Goal: Information Seeking & Learning: Learn about a topic

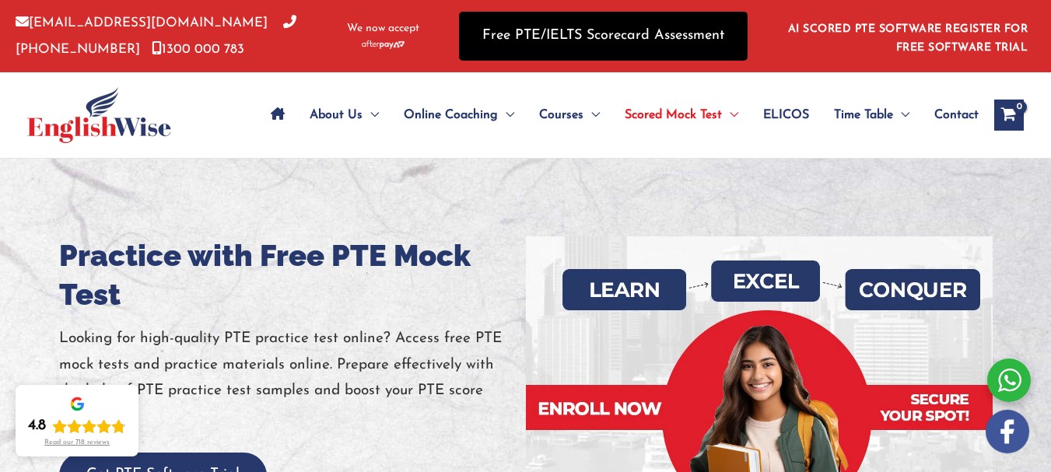
click at [565, 41] on link "Free PTE/IELTS Scorecard Assessment" at bounding box center [603, 36] width 289 height 49
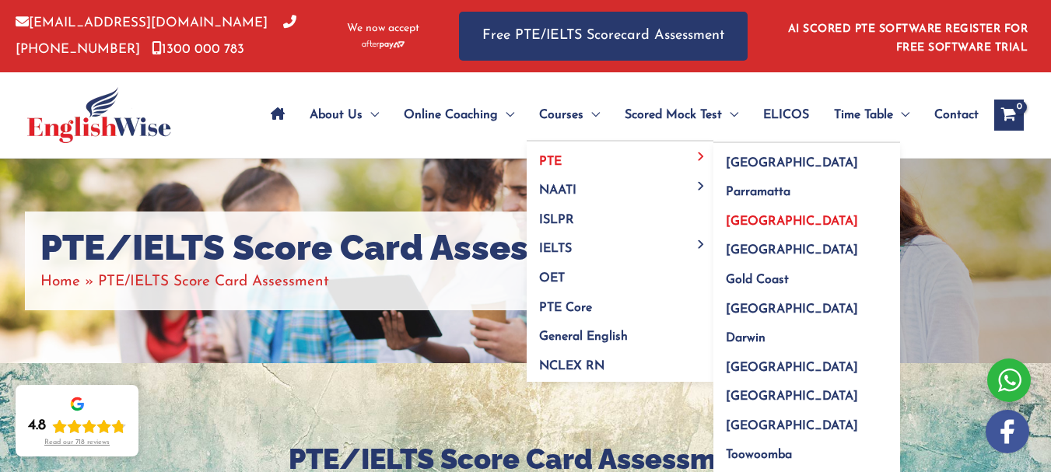
click at [741, 224] on span "Melbourne" at bounding box center [792, 222] width 132 height 12
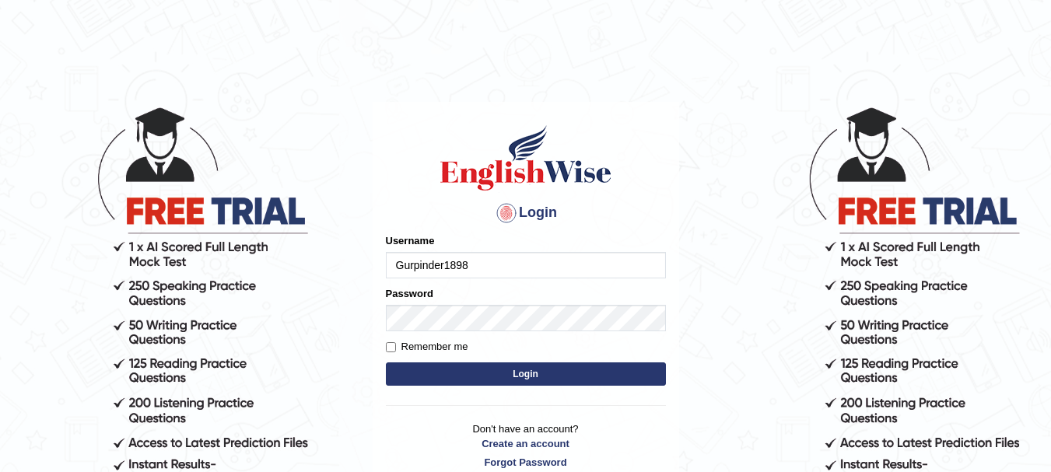
type input "Gurpinder1898"
click at [392, 343] on input "Remember me" at bounding box center [391, 347] width 10 height 10
checkbox input "true"
click at [483, 371] on button "Login" at bounding box center [526, 374] width 280 height 23
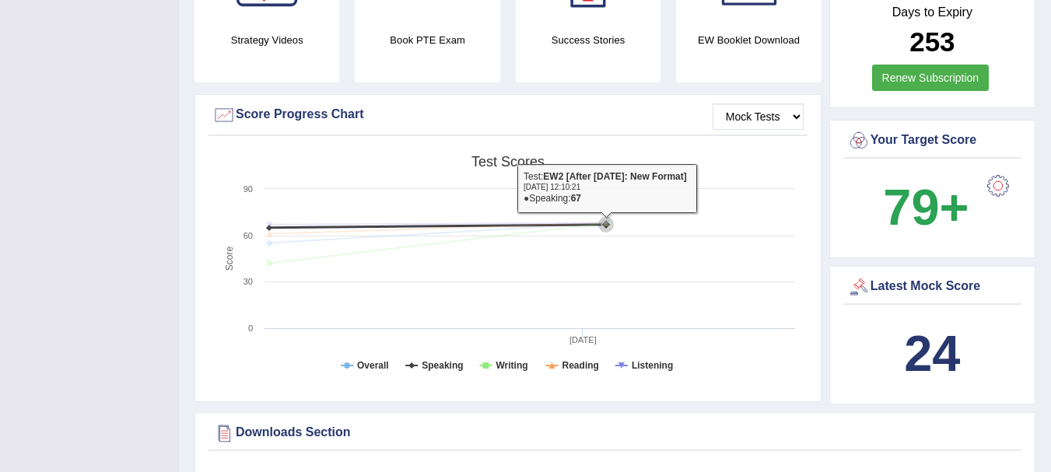
scroll to position [485, 0]
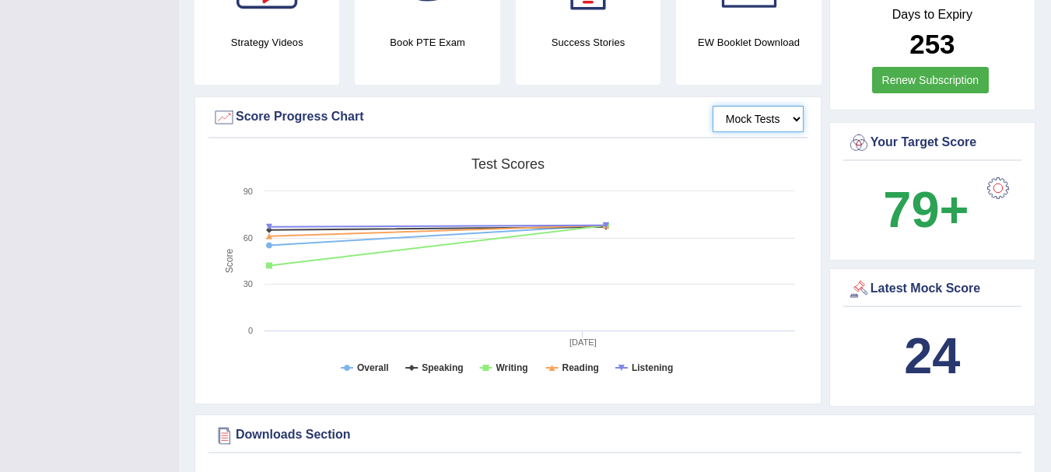
click at [766, 106] on select "Mock Tests" at bounding box center [758, 119] width 91 height 26
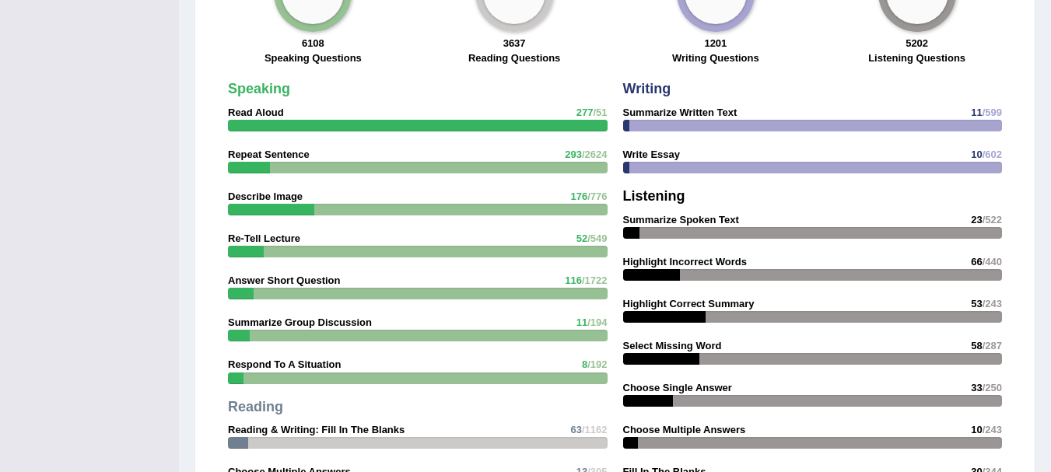
scroll to position [1379, 0]
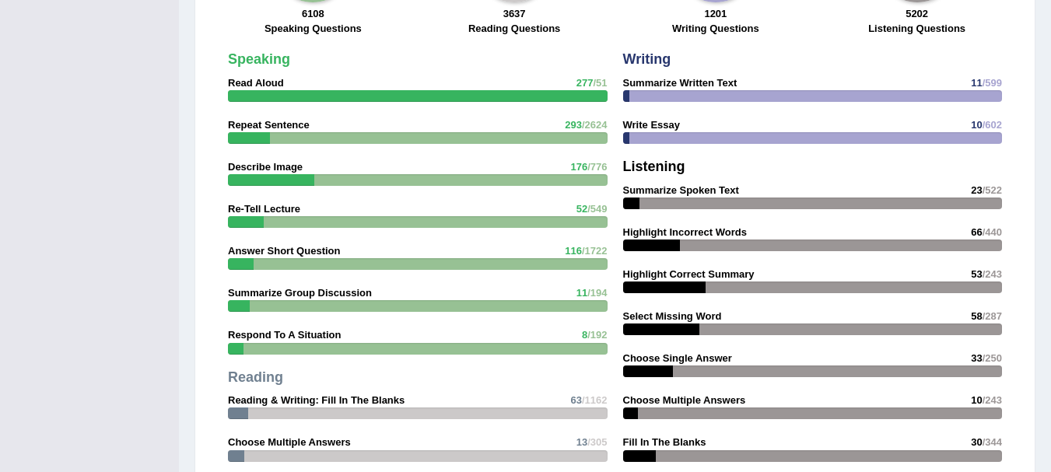
click at [544, 111] on div "Speaking Read Aloud 277 /51 Repeat Sentence 293 /2624 Describe Image 176 /776 R…" at bounding box center [417, 323] width 395 height 559
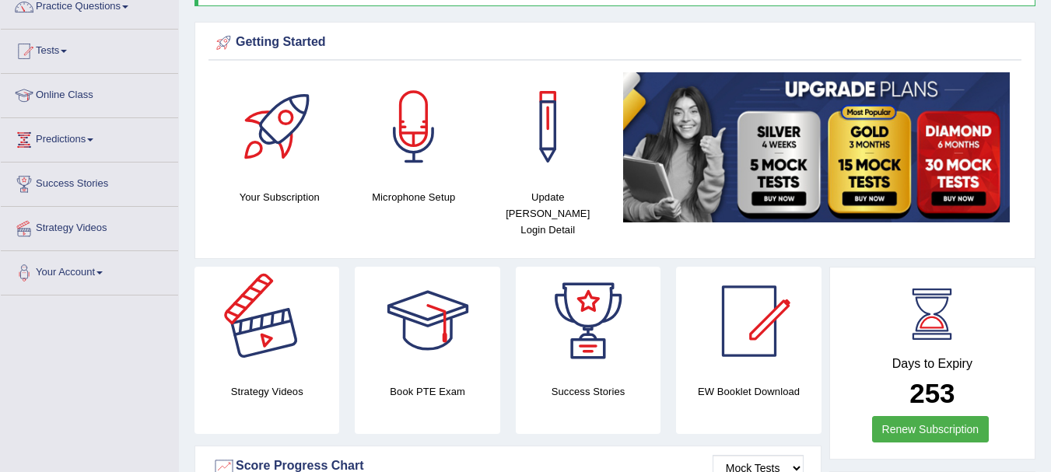
scroll to position [0, 0]
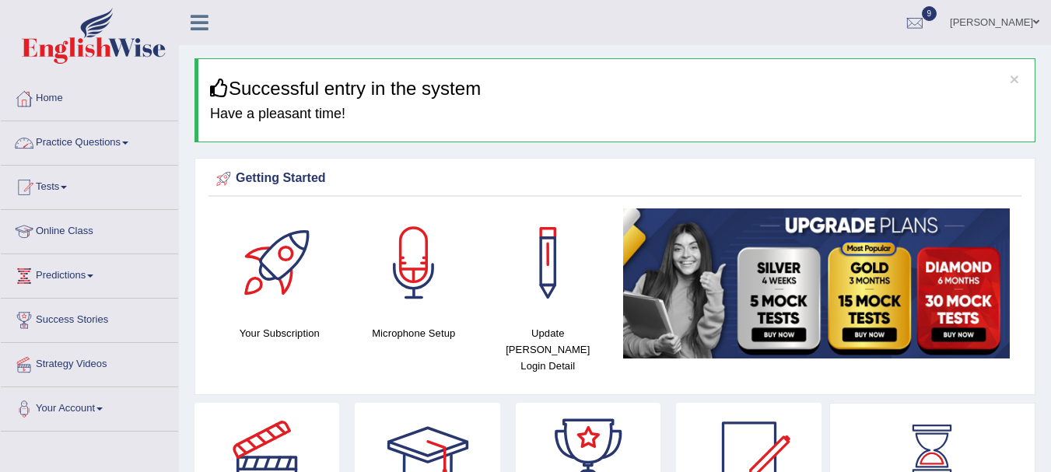
click at [114, 139] on link "Practice Questions" at bounding box center [89, 140] width 177 height 39
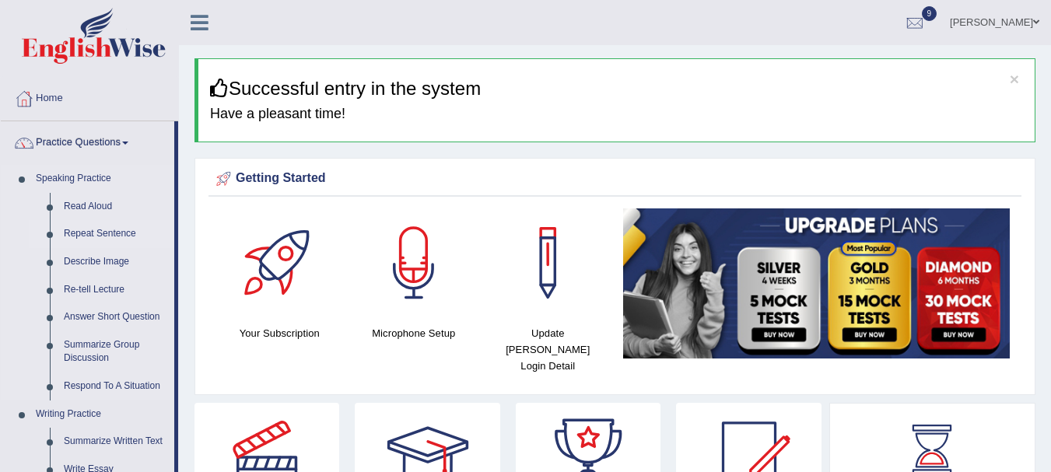
click at [107, 231] on link "Repeat Sentence" at bounding box center [115, 234] width 117 height 28
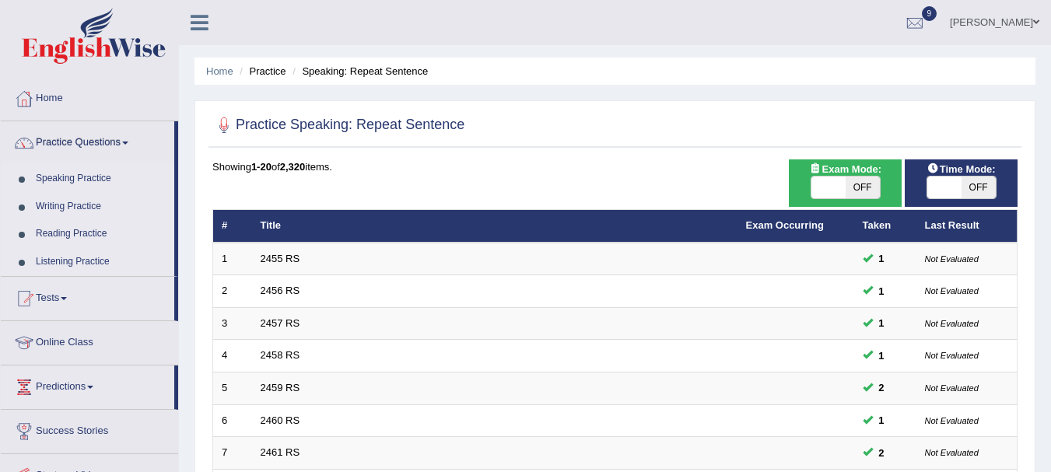
click at [559, 159] on div "Showing 1-20 of 2,320 items." at bounding box center [614, 166] width 805 height 15
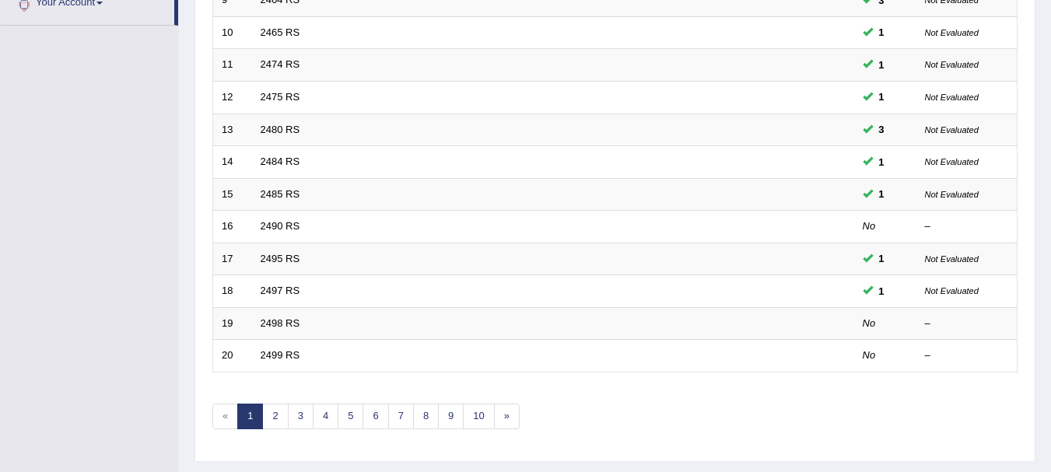
scroll to position [558, 0]
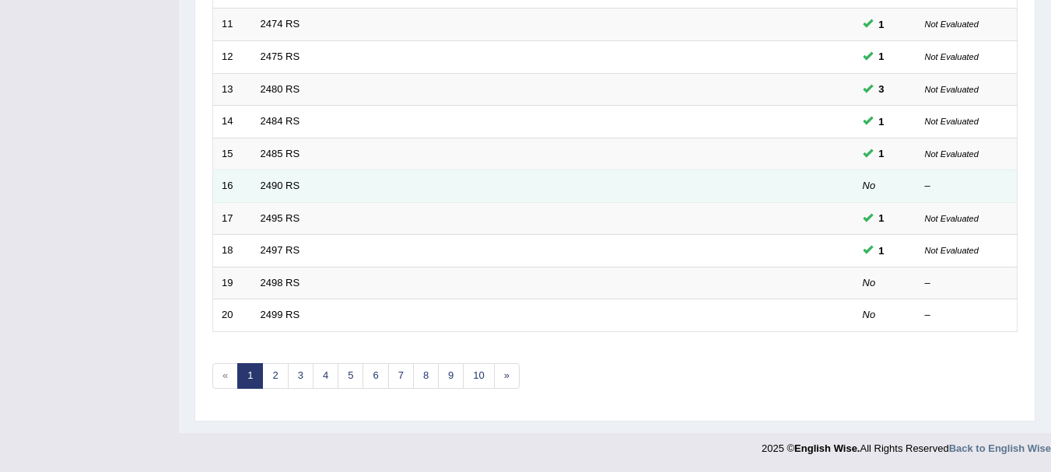
click at [771, 180] on td at bounding box center [796, 186] width 117 height 33
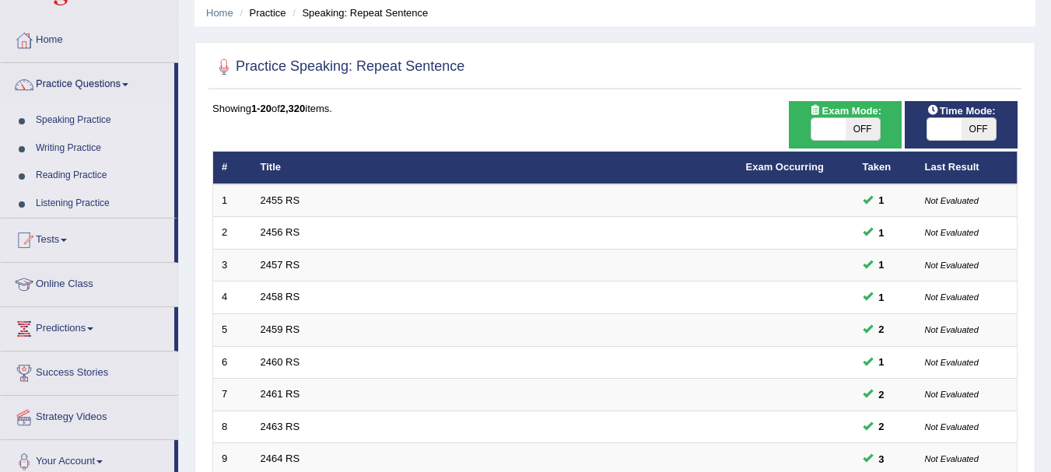
scroll to position [0, 0]
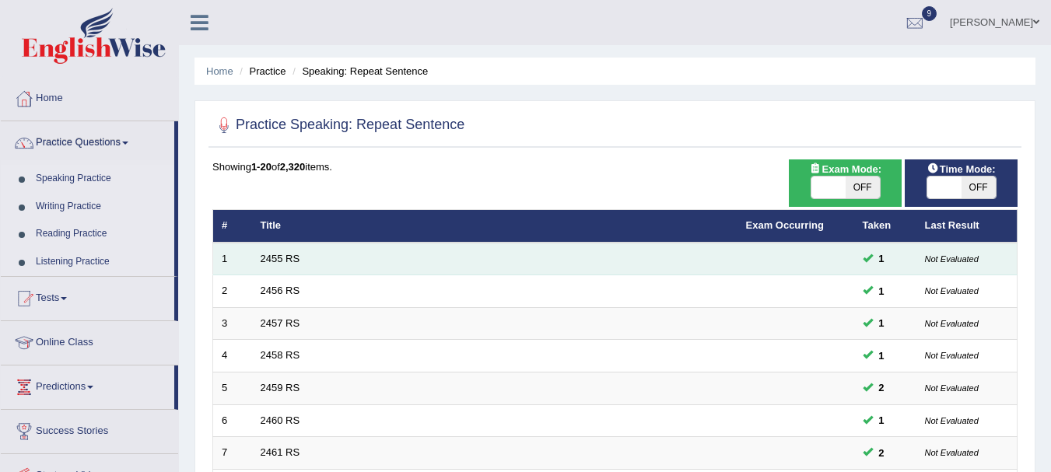
click at [763, 271] on td at bounding box center [796, 259] width 117 height 33
click at [868, 263] on span at bounding box center [868, 258] width 10 height 10
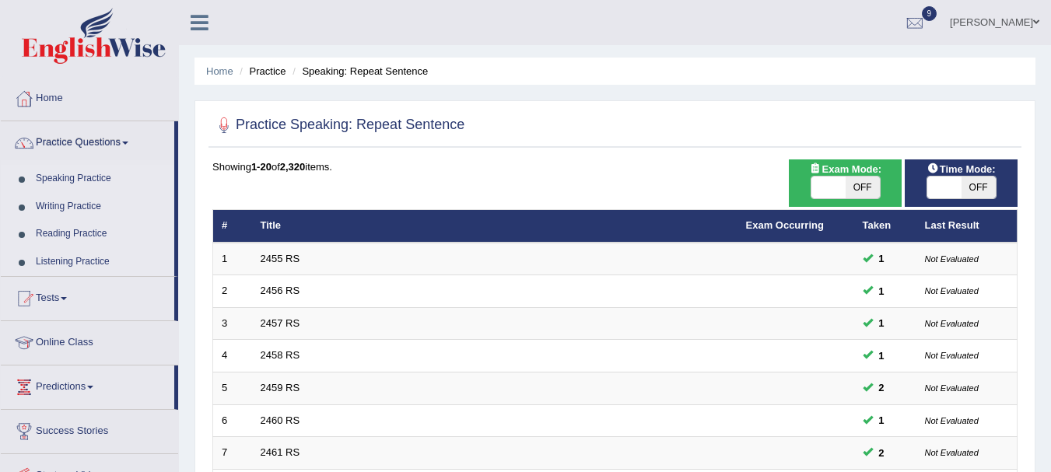
click at [856, 183] on span "OFF" at bounding box center [863, 188] width 34 height 22
checkbox input "true"
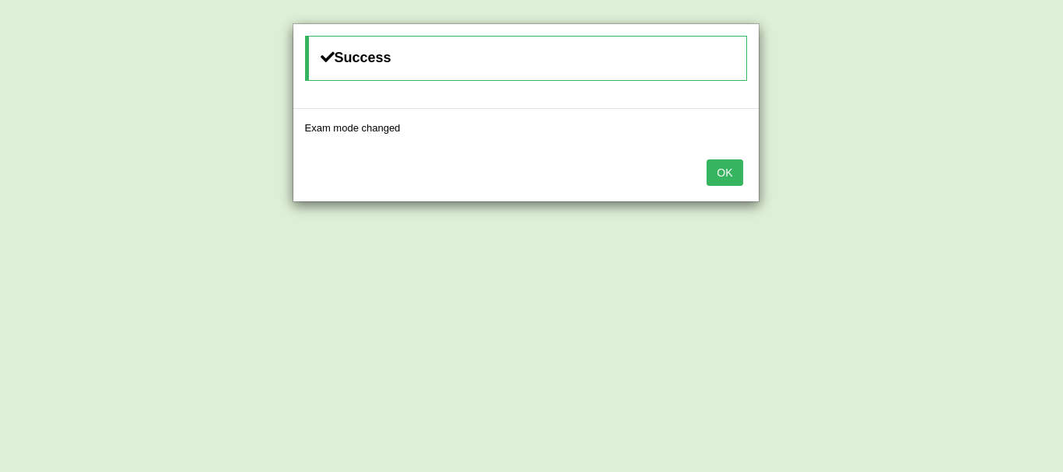
click at [728, 170] on button "OK" at bounding box center [724, 172] width 36 height 26
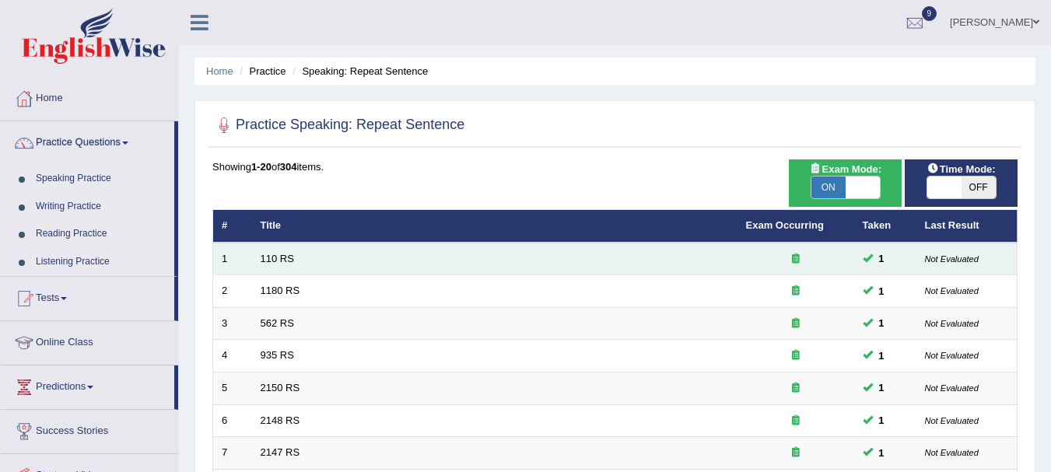
click at [792, 258] on icon at bounding box center [796, 259] width 8 height 10
click at [265, 259] on link "110 RS" at bounding box center [277, 259] width 33 height 12
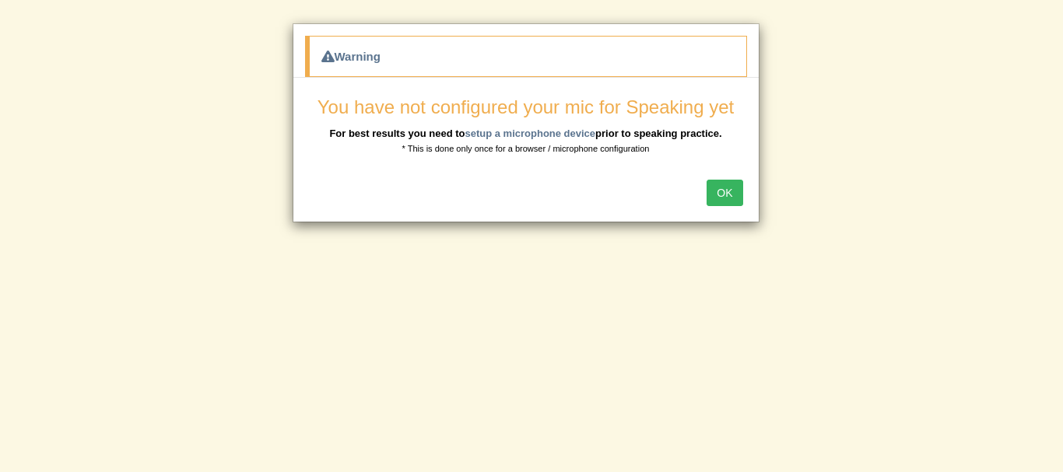
click at [724, 187] on button "OK" at bounding box center [724, 193] width 36 height 26
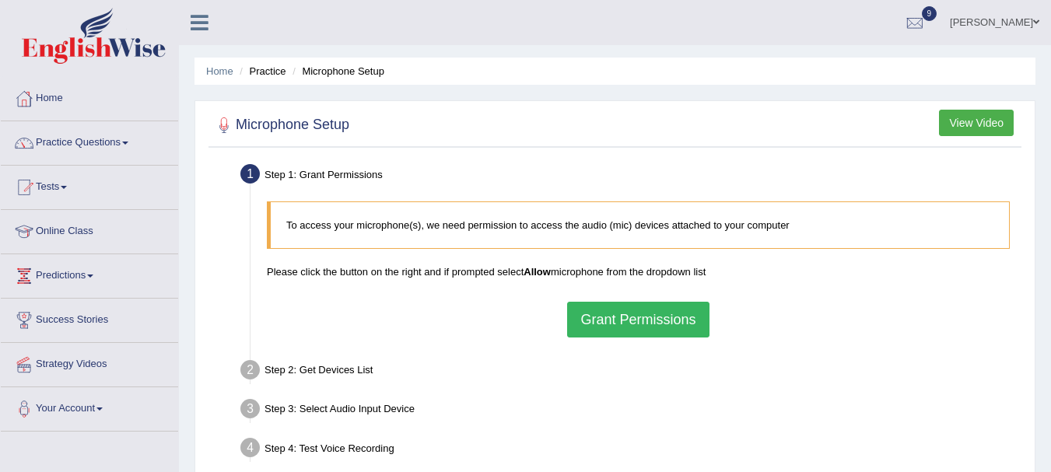
click at [620, 322] on button "Grant Permissions" at bounding box center [638, 320] width 142 height 36
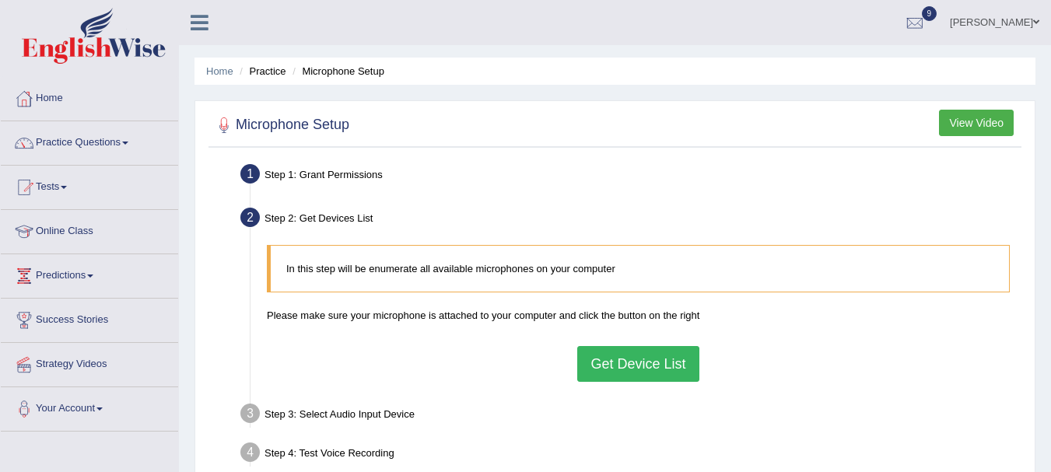
click at [644, 366] on button "Get Device List" at bounding box center [637, 364] width 121 height 36
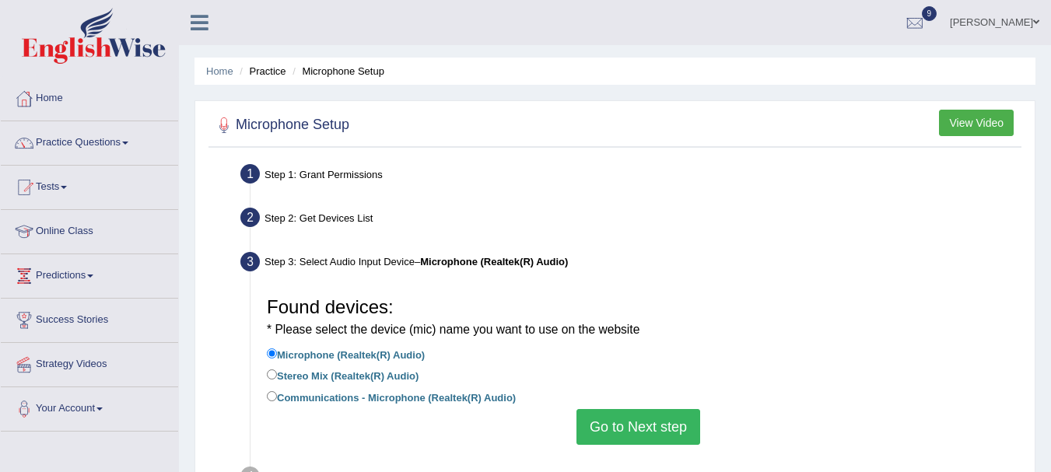
click at [623, 426] on button "Go to Next step" at bounding box center [638, 427] width 124 height 36
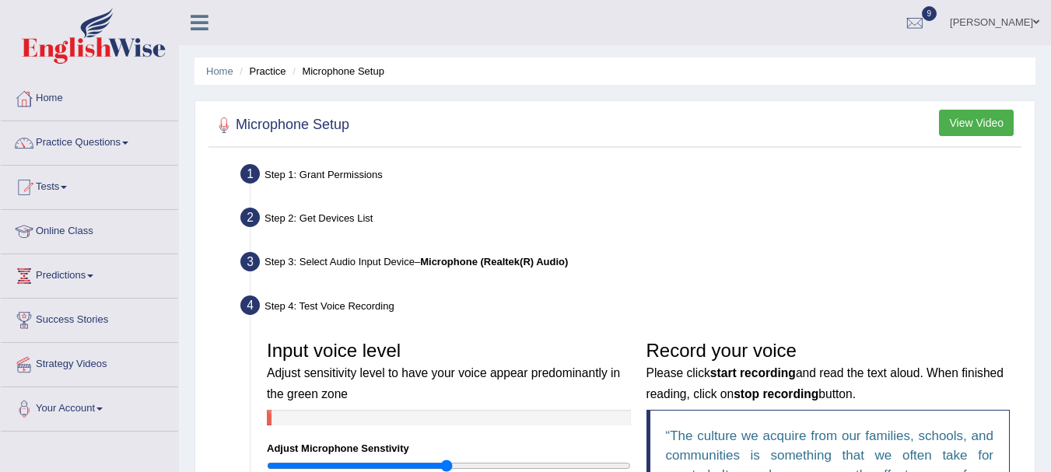
scroll to position [281, 0]
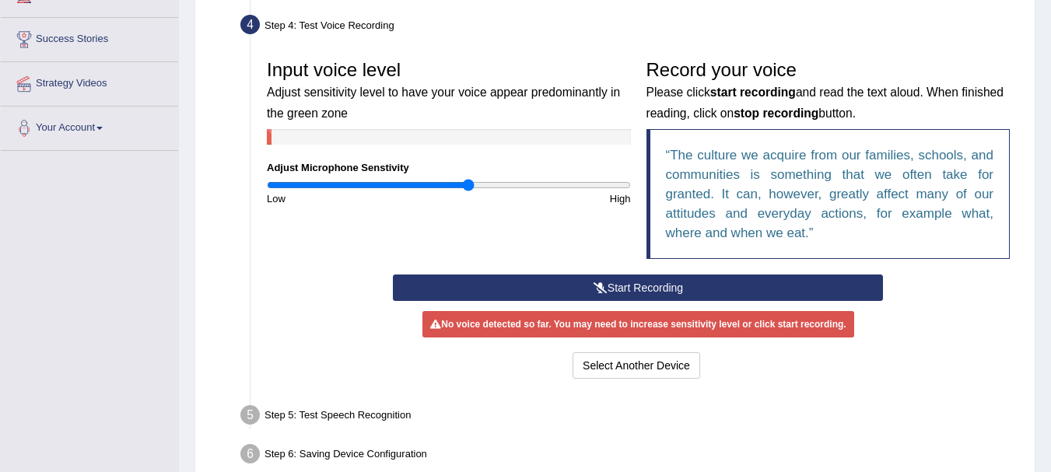
click at [468, 185] on input "range" at bounding box center [449, 185] width 364 height 12
click at [629, 289] on button "Start Recording" at bounding box center [638, 288] width 490 height 26
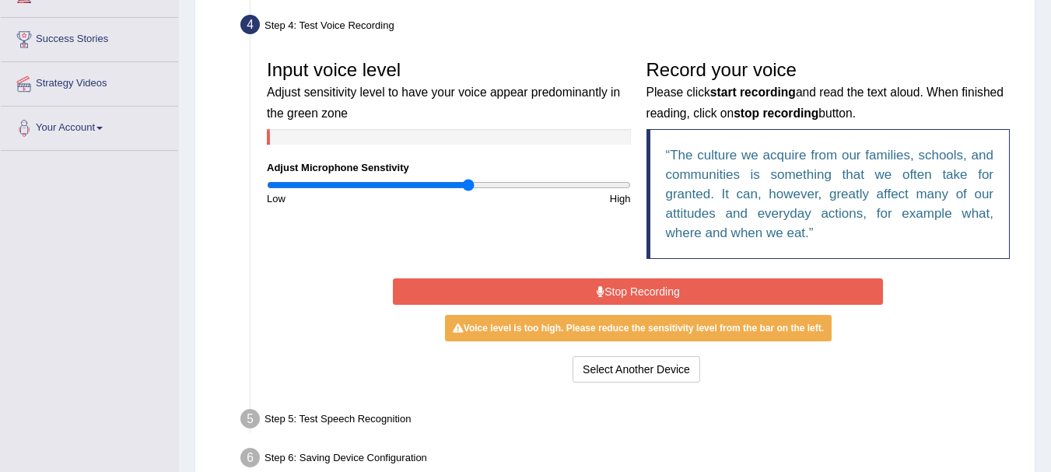
click at [629, 289] on button "Stop Recording" at bounding box center [638, 292] width 490 height 26
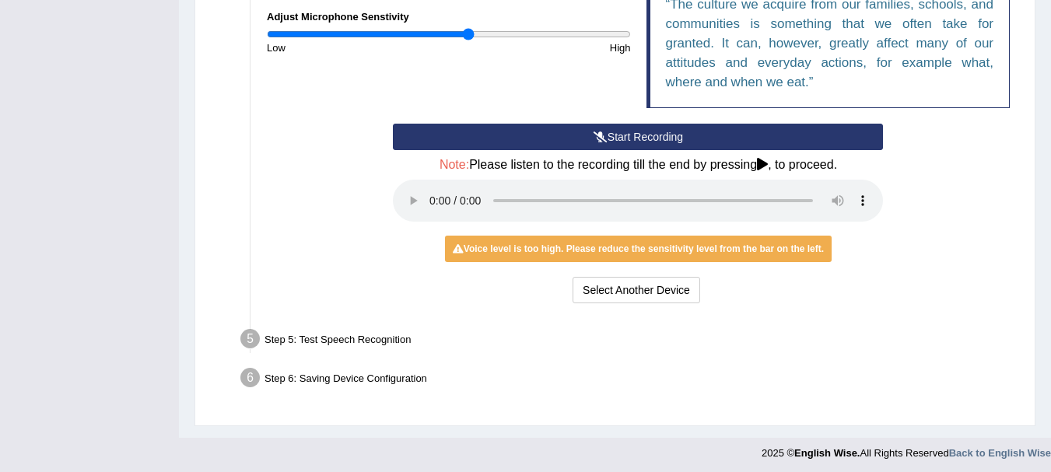
scroll to position [436, 0]
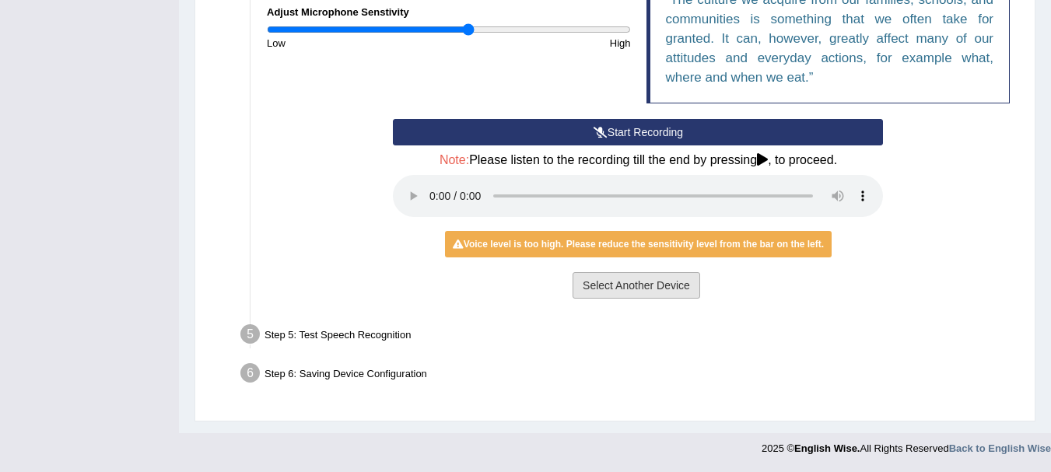
click at [604, 284] on button "Select Another Device" at bounding box center [637, 285] width 128 height 26
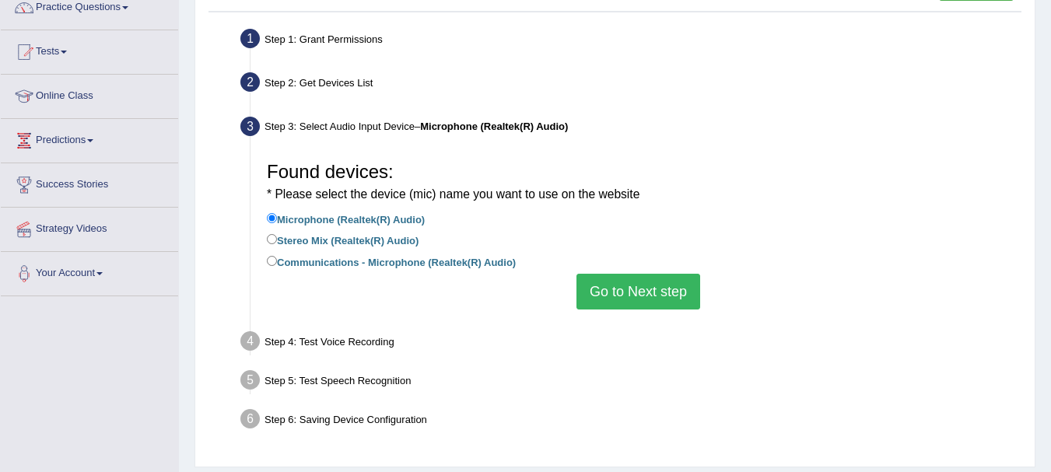
scroll to position [133, 0]
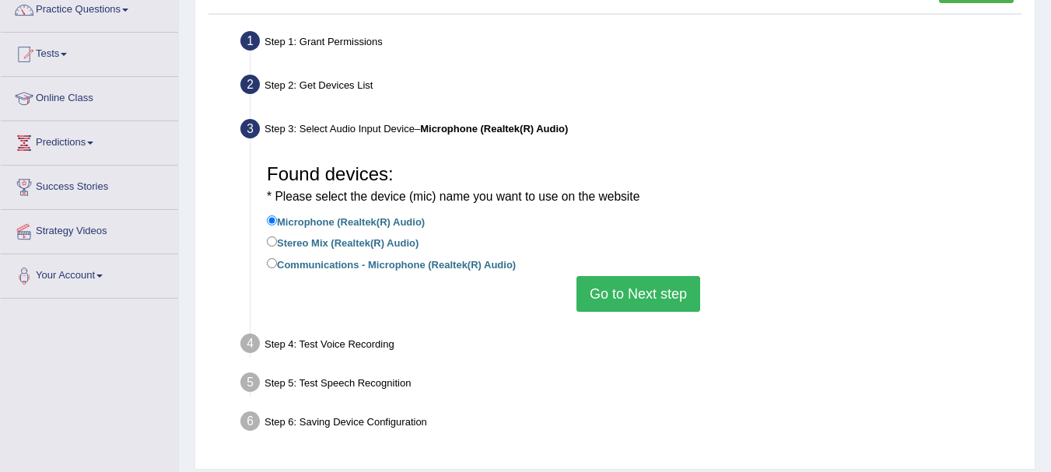
click at [628, 289] on button "Go to Next step" at bounding box center [638, 294] width 124 height 36
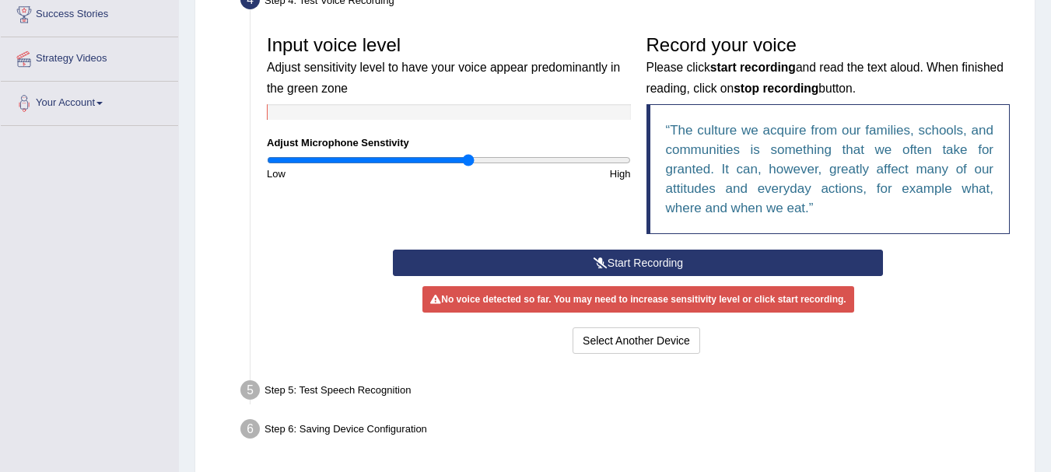
scroll to position [322, 0]
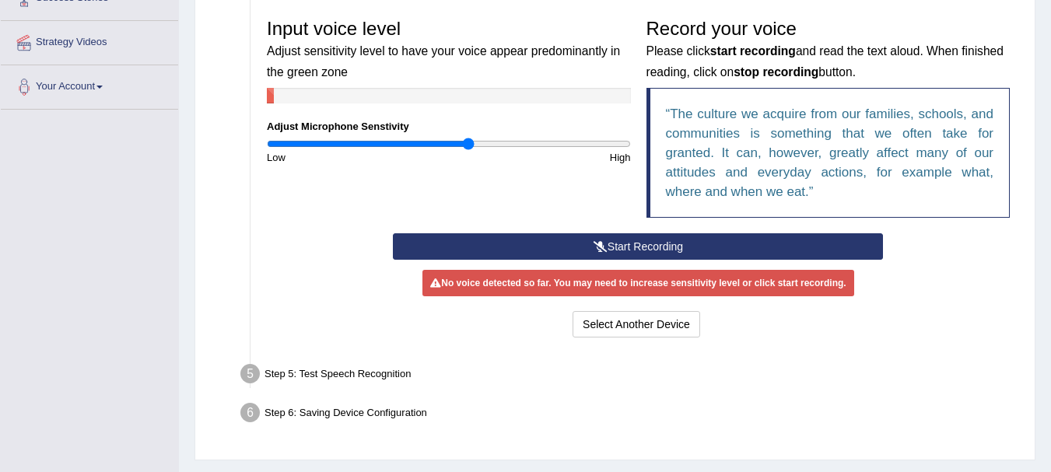
click at [618, 247] on button "Start Recording" at bounding box center [638, 246] width 490 height 26
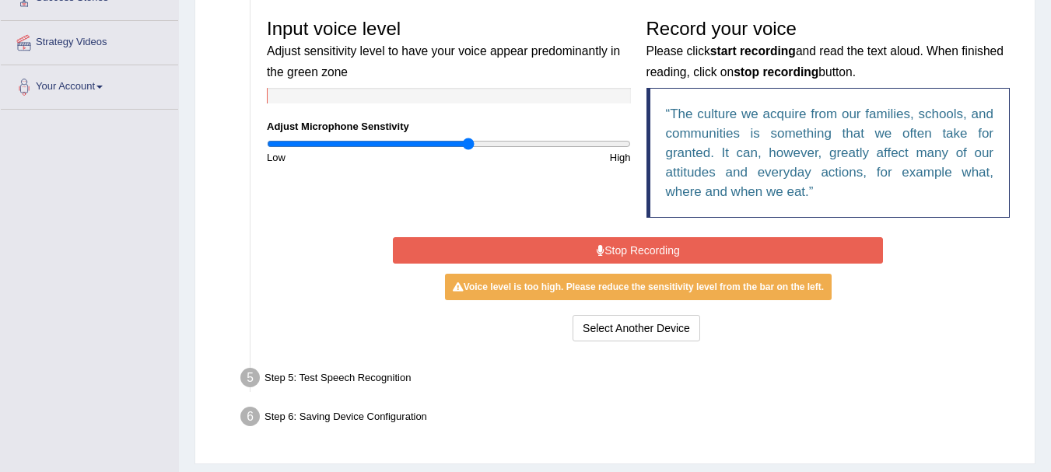
click at [618, 247] on button "Stop Recording" at bounding box center [638, 250] width 490 height 26
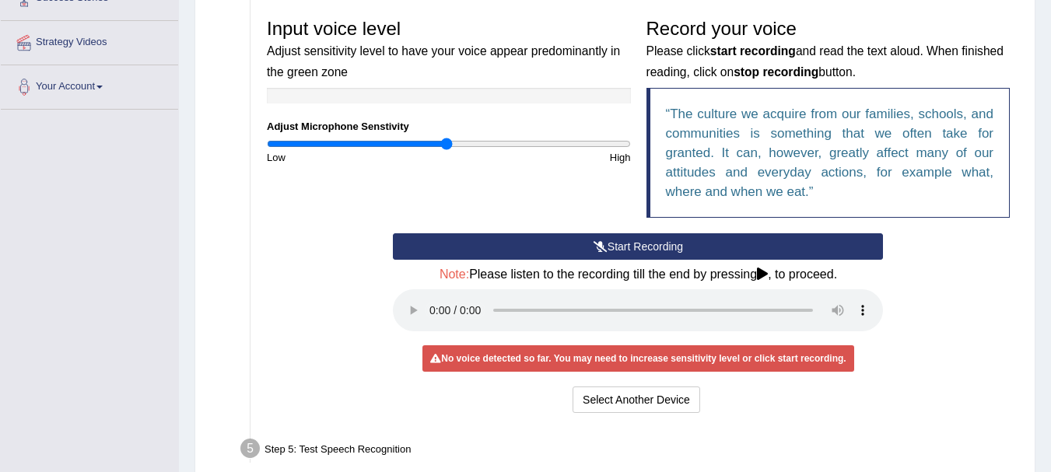
click at [446, 144] on input "range" at bounding box center [449, 144] width 364 height 12
click at [457, 145] on input "range" at bounding box center [449, 144] width 364 height 12
click at [473, 144] on input "range" at bounding box center [449, 144] width 364 height 12
type input "1.08"
click at [462, 142] on input "range" at bounding box center [449, 144] width 364 height 12
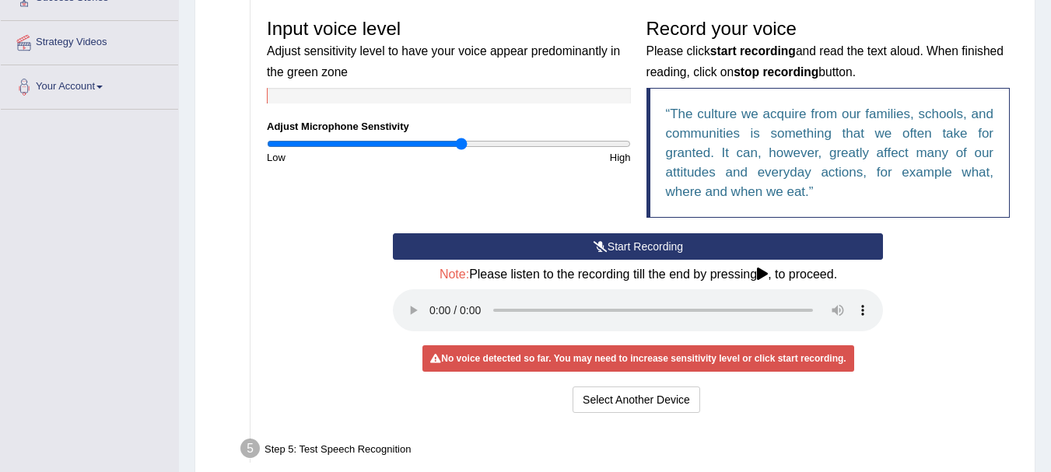
click at [957, 286] on div "Start Recording Stop Recording Note: Please listen to the recording till the en…" at bounding box center [638, 325] width 759 height 184
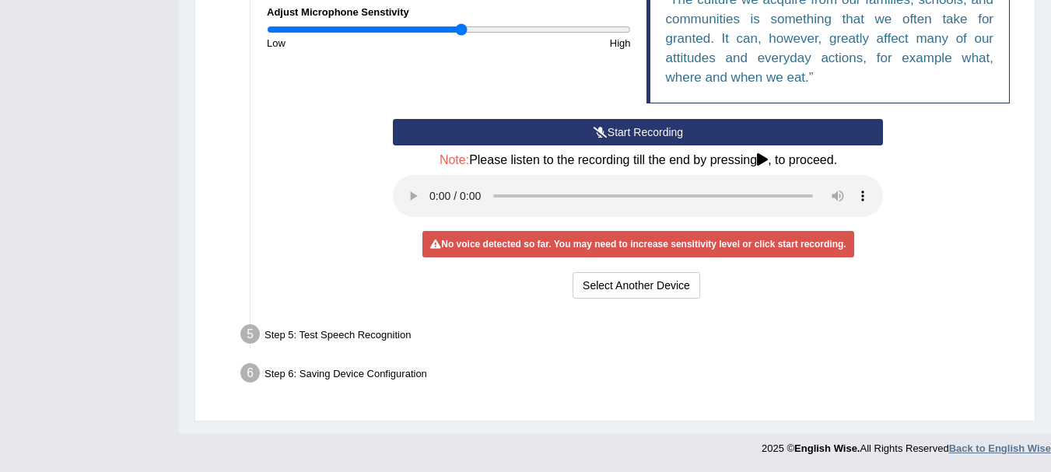
click at [972, 447] on strong "Back to English Wise" at bounding box center [1000, 449] width 102 height 12
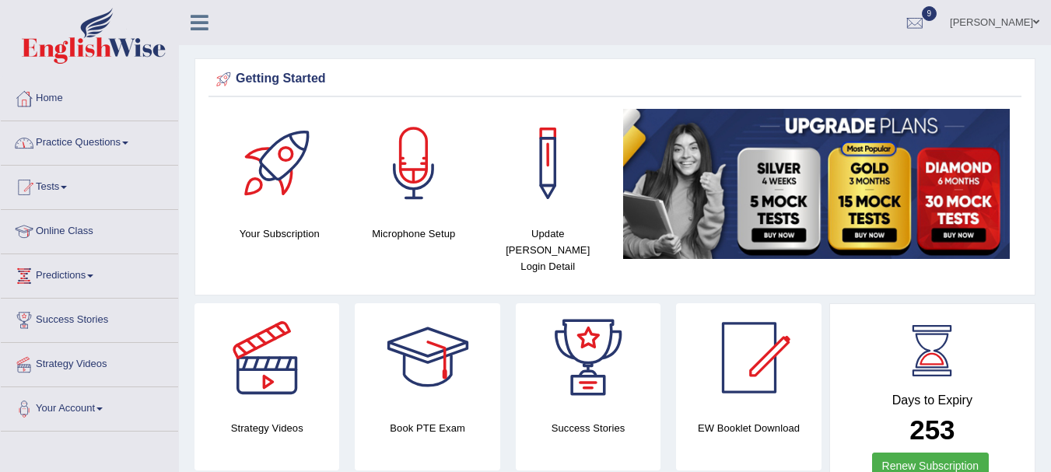
click at [110, 135] on link "Practice Questions" at bounding box center [89, 140] width 177 height 39
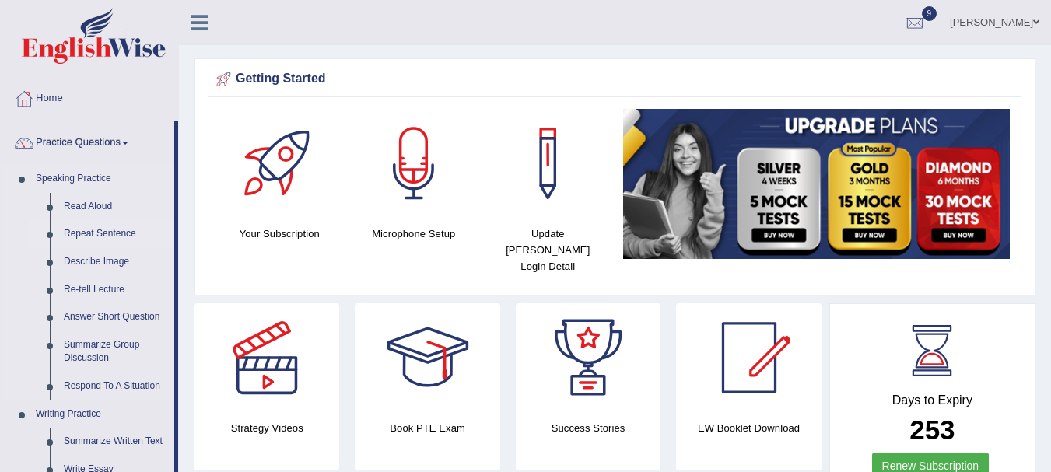
click at [80, 228] on link "Repeat Sentence" at bounding box center [115, 234] width 117 height 28
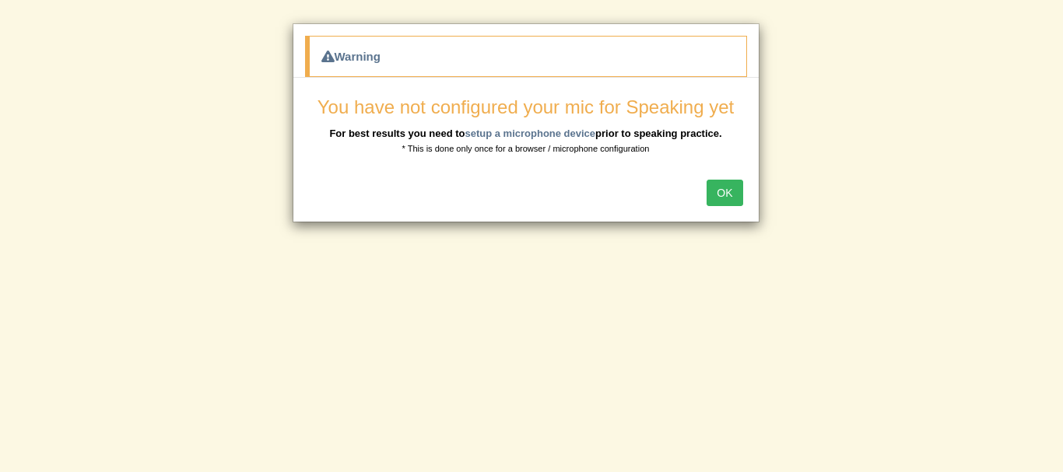
click at [719, 194] on button "OK" at bounding box center [724, 193] width 36 height 26
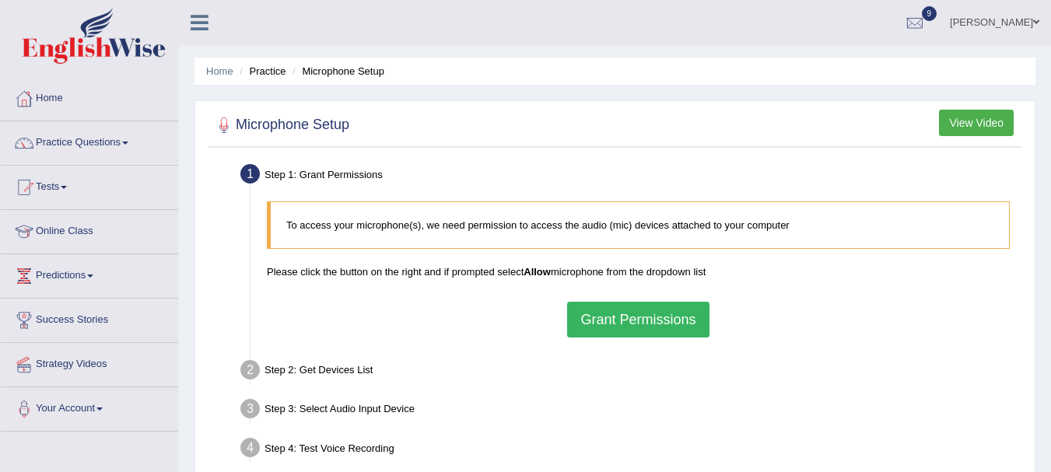
click at [613, 317] on button "Grant Permissions" at bounding box center [638, 320] width 142 height 36
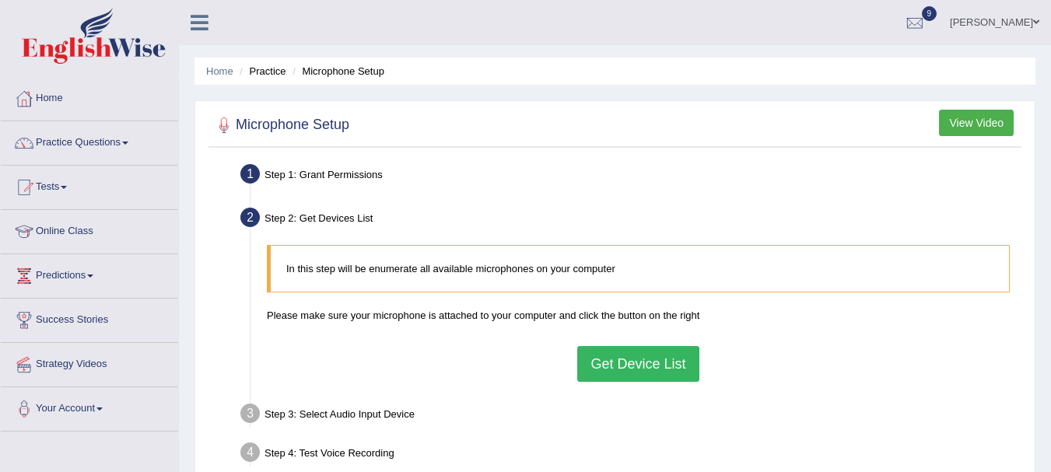
click at [627, 366] on button "Get Device List" at bounding box center [637, 364] width 121 height 36
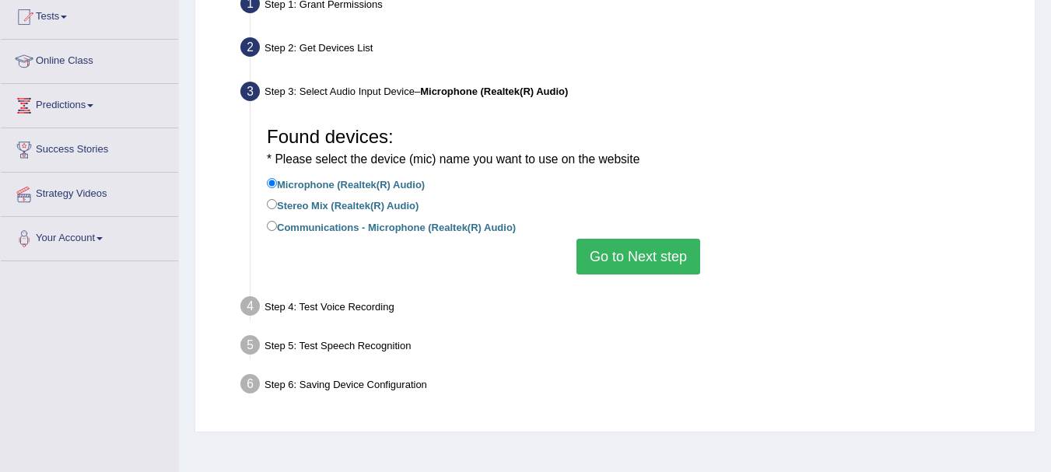
scroll to position [171, 0]
click at [272, 225] on input "Communications - Microphone (Realtek(R) Audio)" at bounding box center [272, 225] width 10 height 10
radio input "true"
click at [654, 253] on button "Go to Next step" at bounding box center [638, 256] width 124 height 36
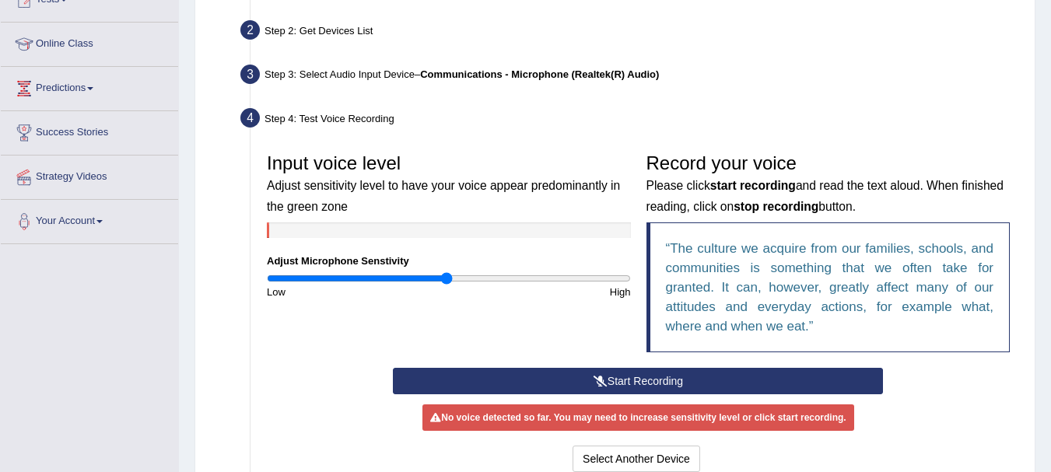
scroll to position [187, 0]
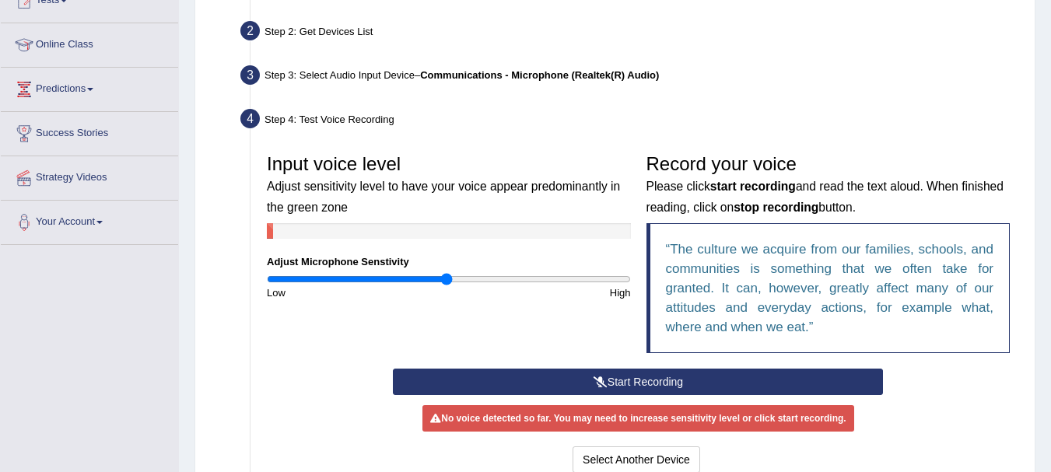
click at [617, 380] on button "Start Recording" at bounding box center [638, 382] width 490 height 26
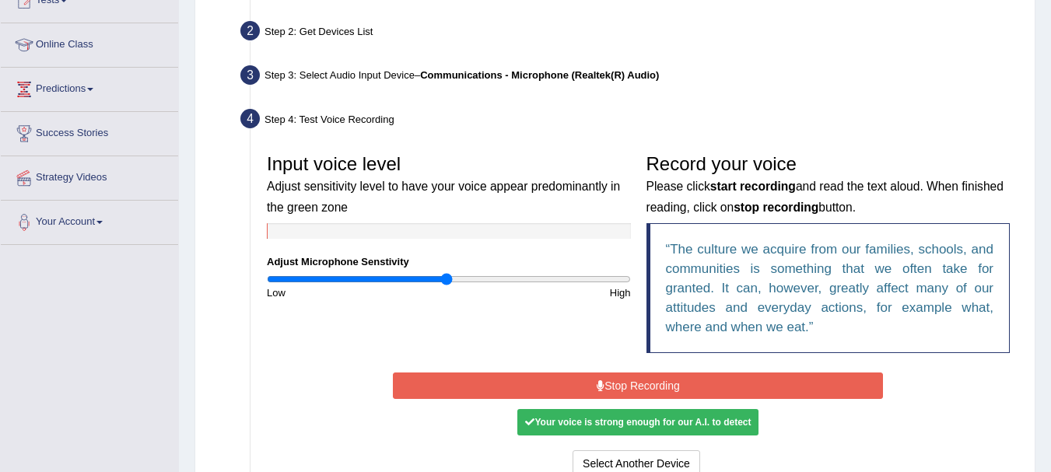
click at [617, 380] on button "Stop Recording" at bounding box center [638, 386] width 490 height 26
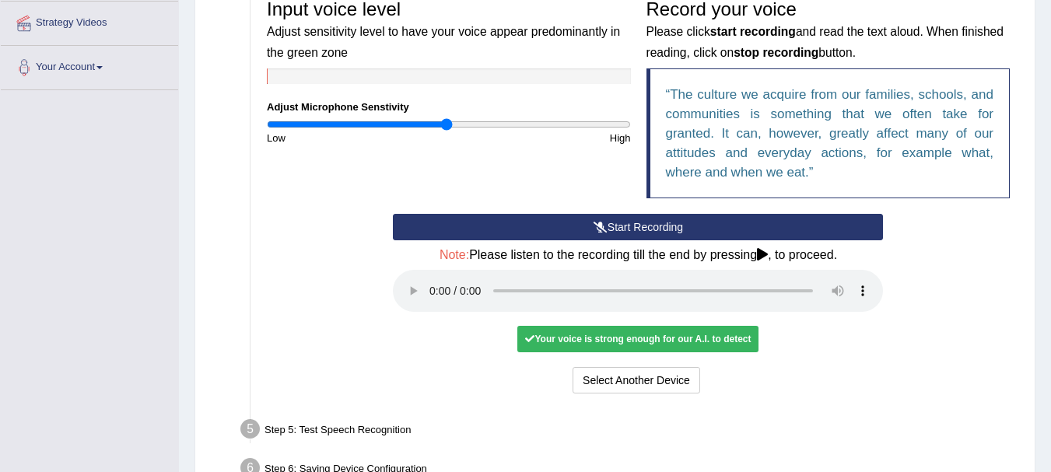
scroll to position [436, 0]
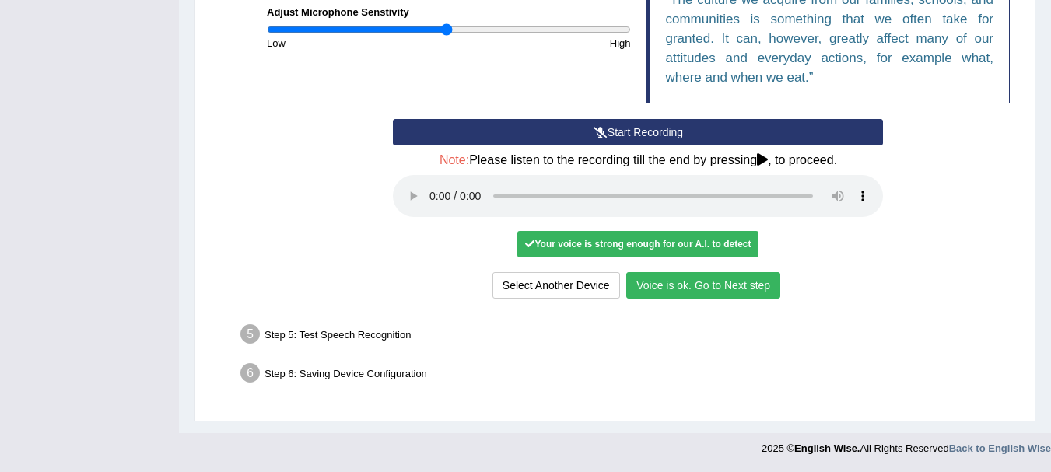
click at [699, 284] on button "Voice is ok. Go to Next step" at bounding box center [703, 285] width 154 height 26
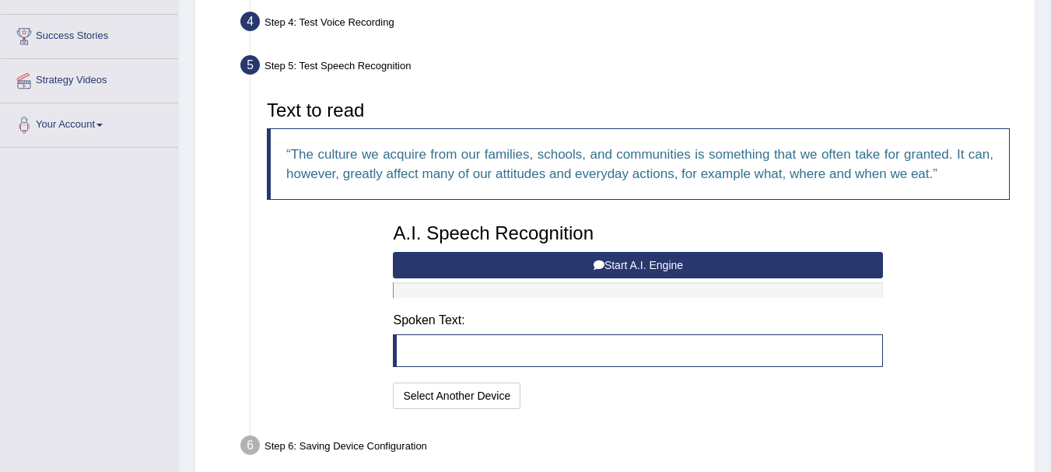
scroll to position [282, 0]
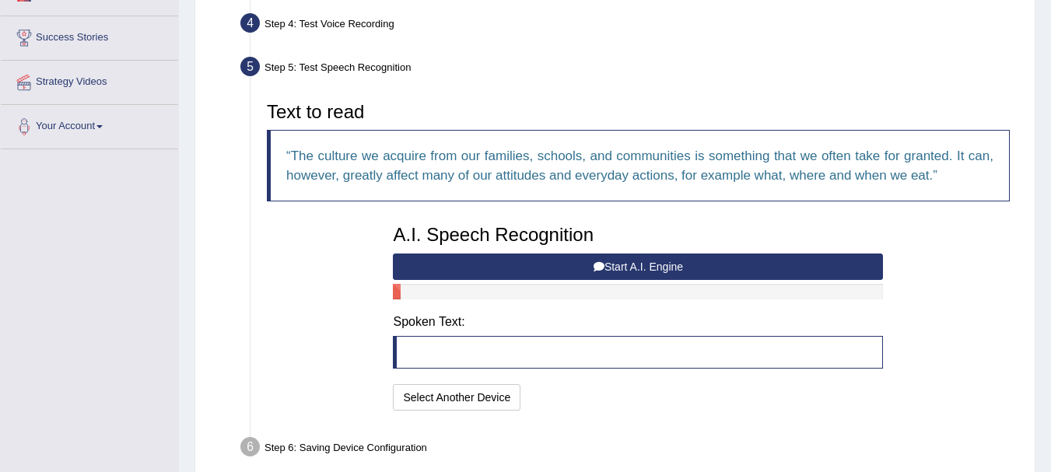
click at [617, 263] on button "Start A.I. Engine" at bounding box center [638, 267] width 490 height 26
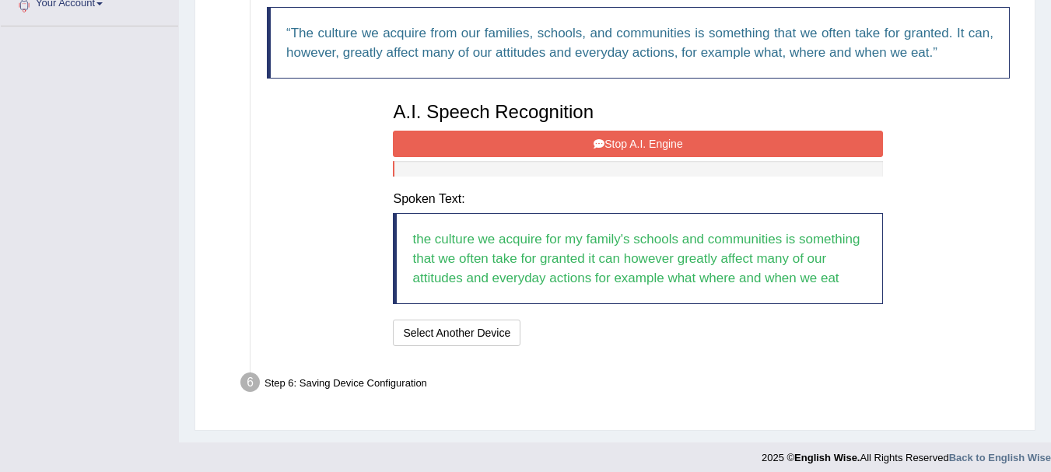
scroll to position [415, 0]
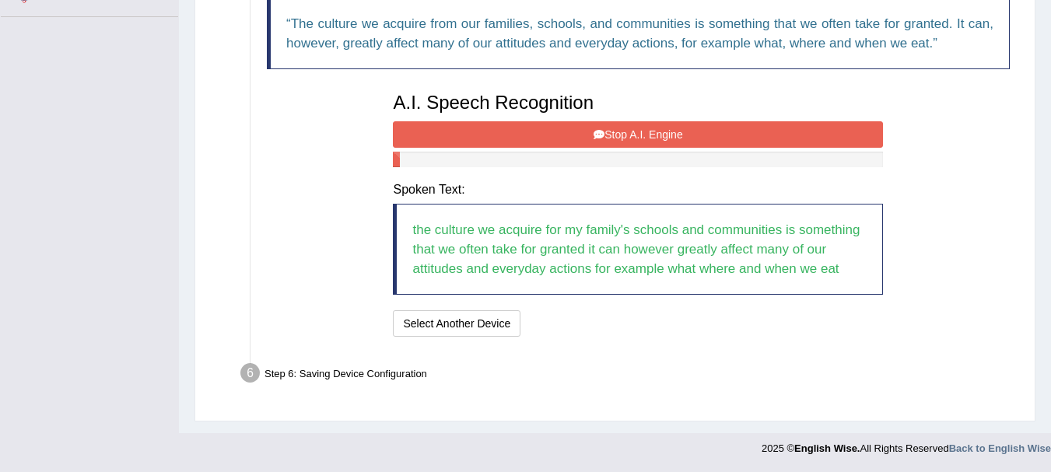
click at [659, 130] on button "Stop A.I. Engine" at bounding box center [638, 134] width 490 height 26
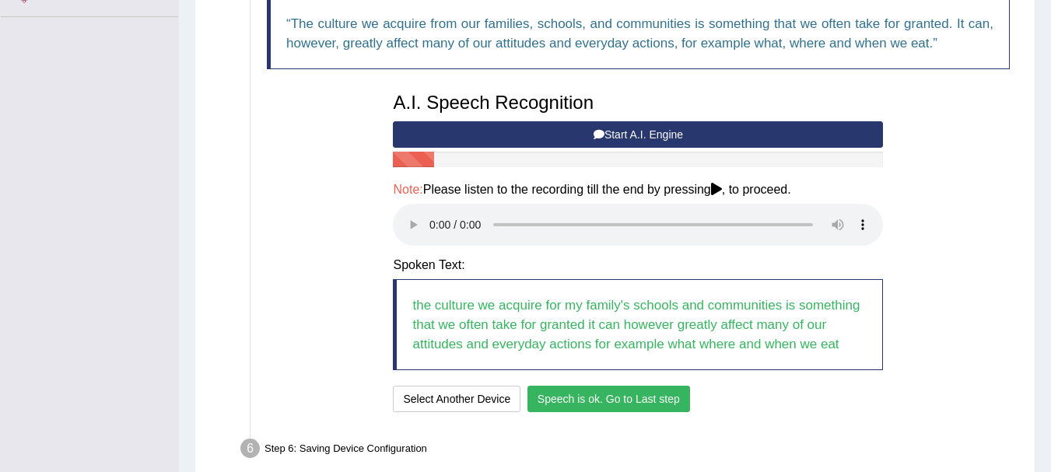
click at [633, 397] on button "Speech is ok. Go to Last step" at bounding box center [608, 399] width 163 height 26
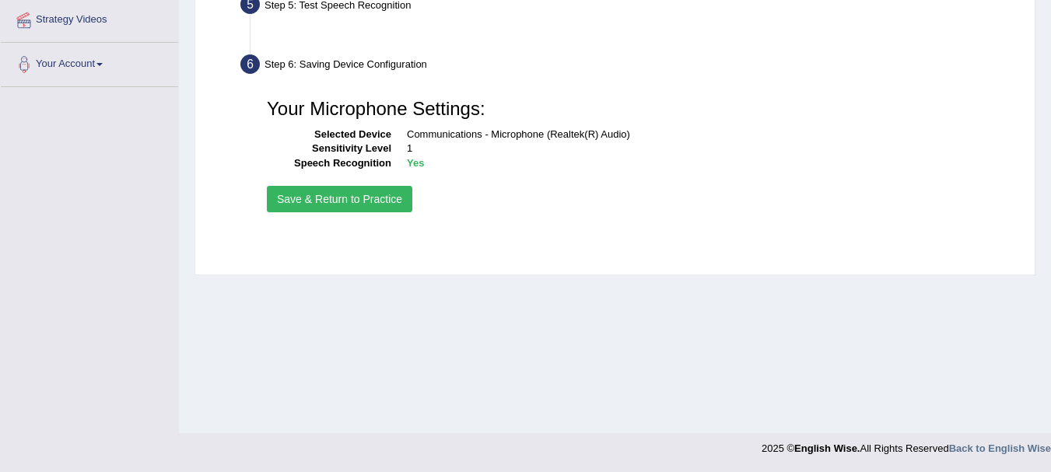
scroll to position [345, 0]
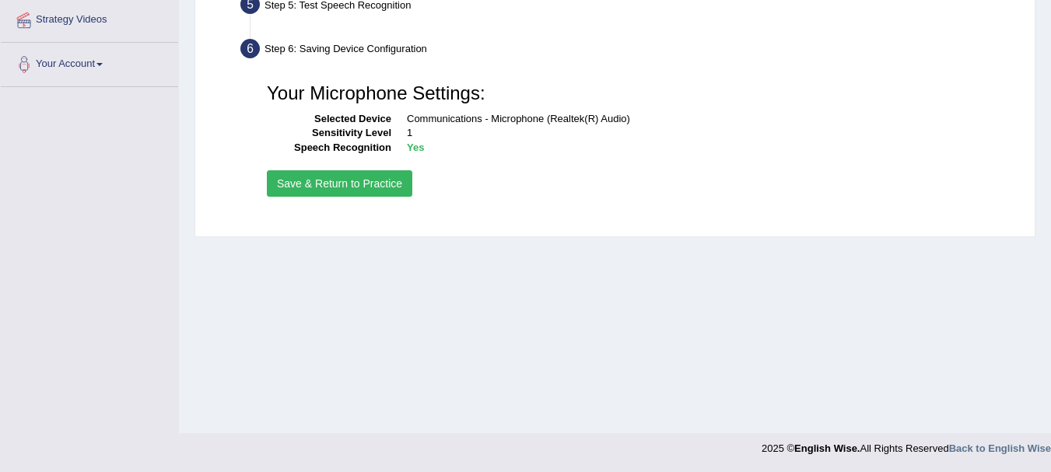
click at [359, 183] on button "Save & Return to Practice" at bounding box center [339, 183] width 145 height 26
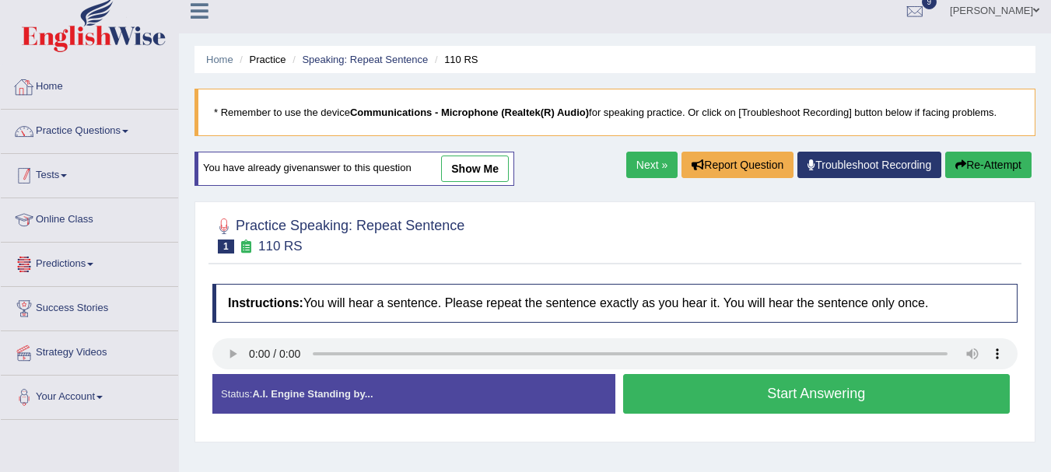
scroll to position [11, 0]
click at [67, 175] on span at bounding box center [64, 176] width 6 height 3
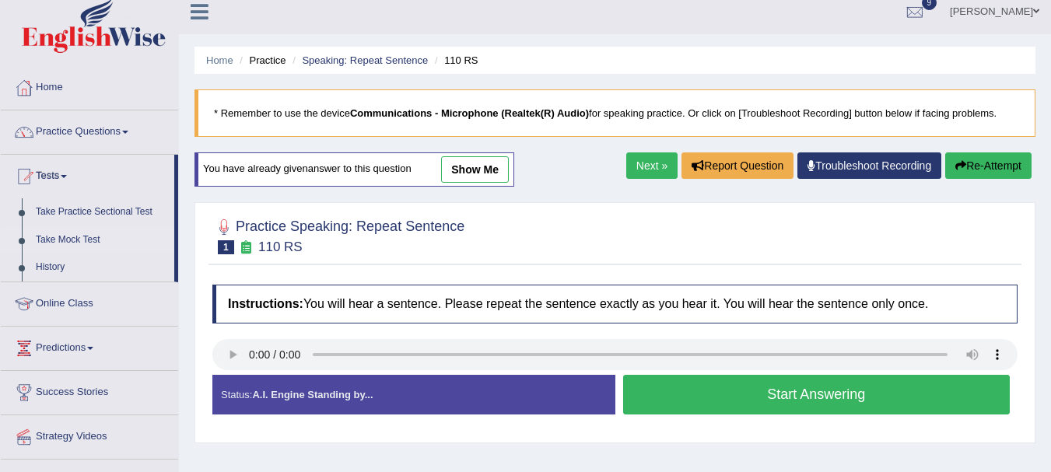
click at [84, 237] on link "Take Mock Test" at bounding box center [101, 240] width 145 height 28
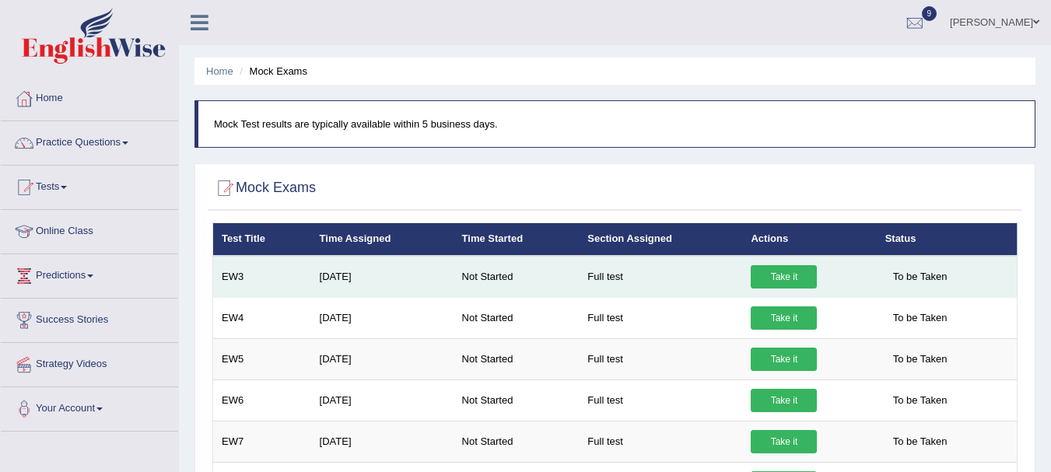
click at [789, 279] on link "Take it" at bounding box center [784, 276] width 66 height 23
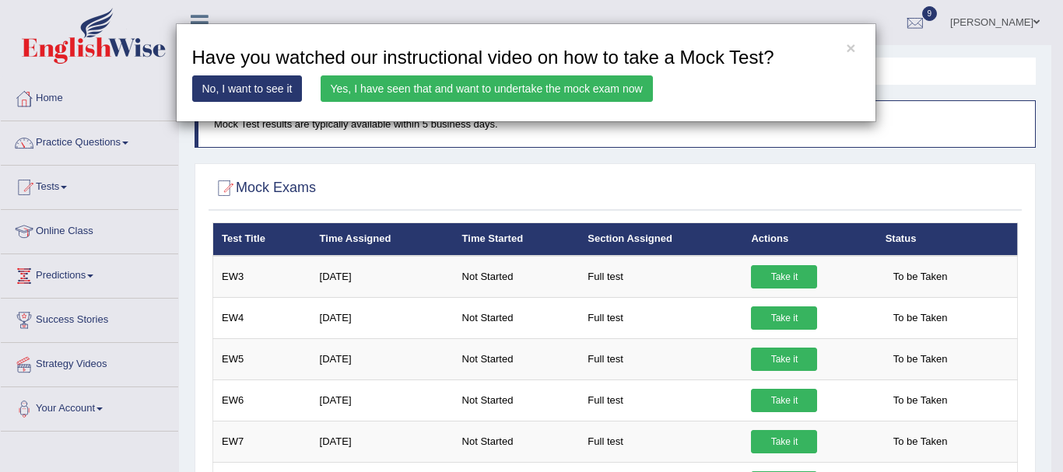
click at [504, 87] on link "Yes, I have seen that and want to undertake the mock exam now" at bounding box center [487, 88] width 332 height 26
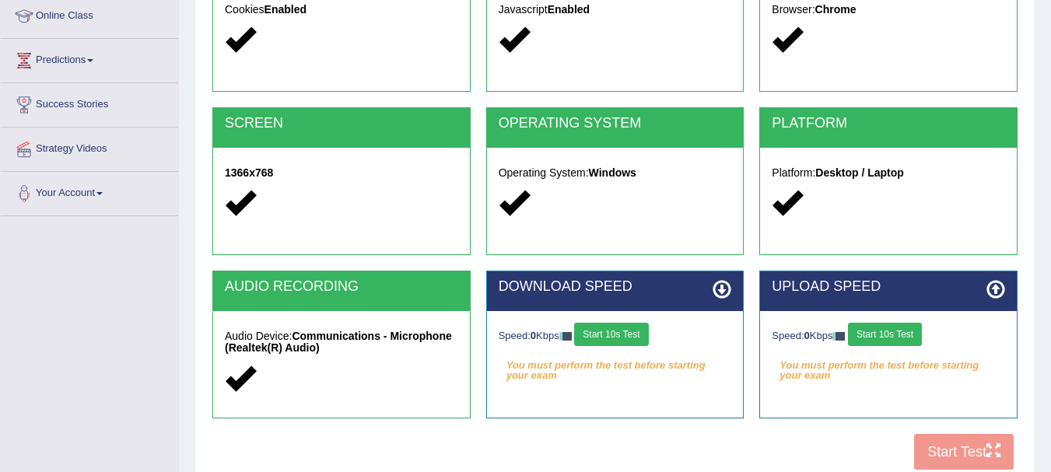
scroll to position [345, 0]
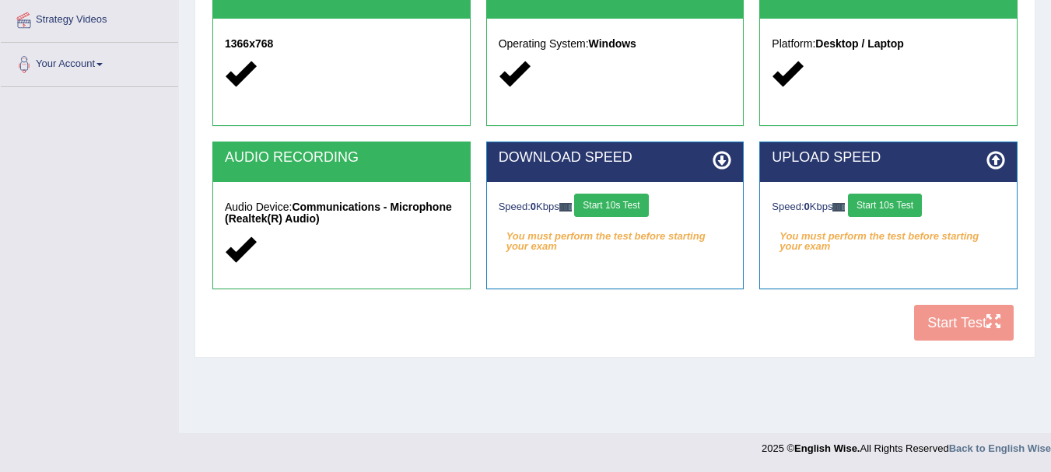
click at [631, 209] on button "Start 10s Test" at bounding box center [611, 205] width 74 height 23
click at [894, 204] on button "Start 10s Test" at bounding box center [885, 205] width 74 height 23
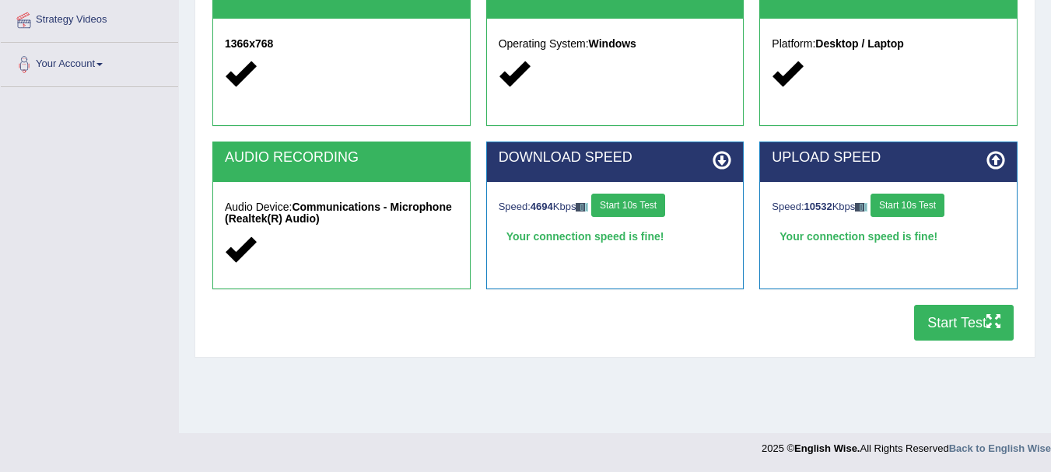
click at [957, 319] on button "Start Test" at bounding box center [964, 323] width 100 height 36
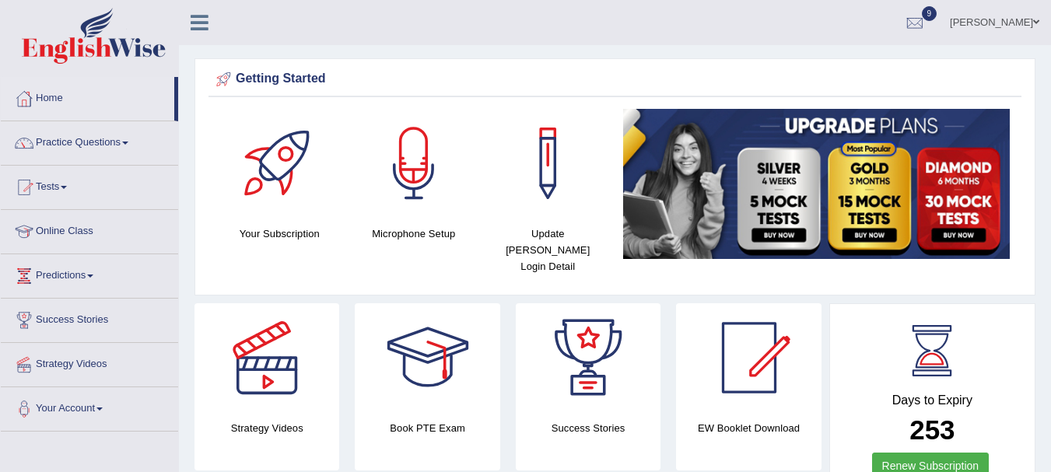
click at [65, 184] on link "Tests" at bounding box center [89, 185] width 177 height 39
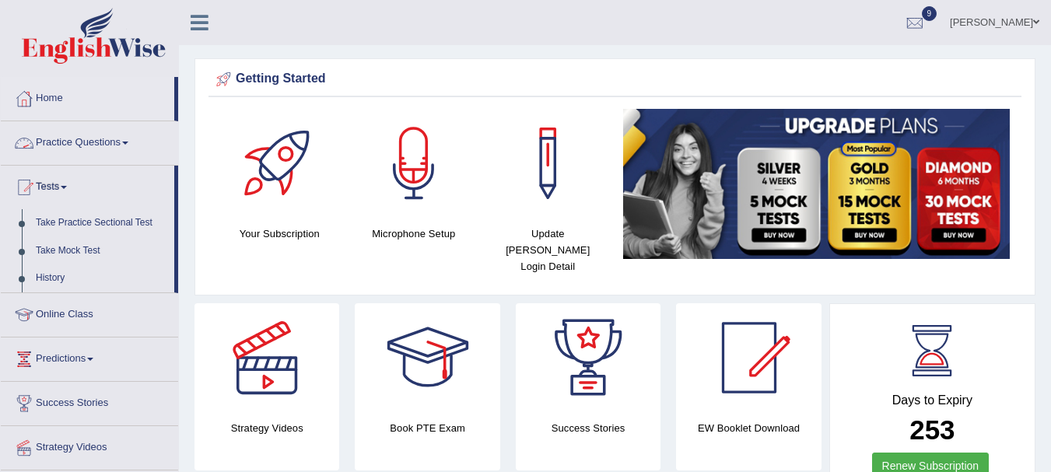
click at [102, 134] on link "Practice Questions" at bounding box center [89, 140] width 177 height 39
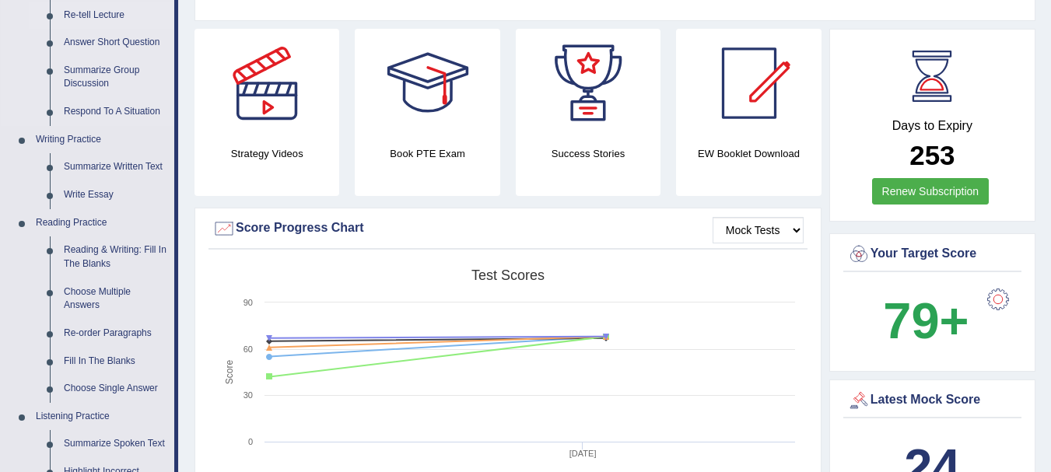
scroll to position [277, 0]
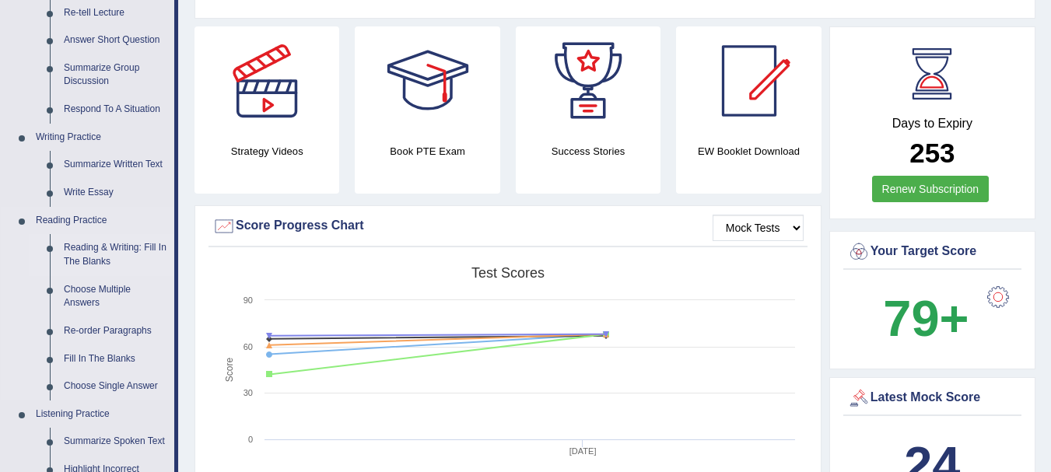
click at [121, 244] on link "Reading & Writing: Fill In The Blanks" at bounding box center [115, 254] width 117 height 41
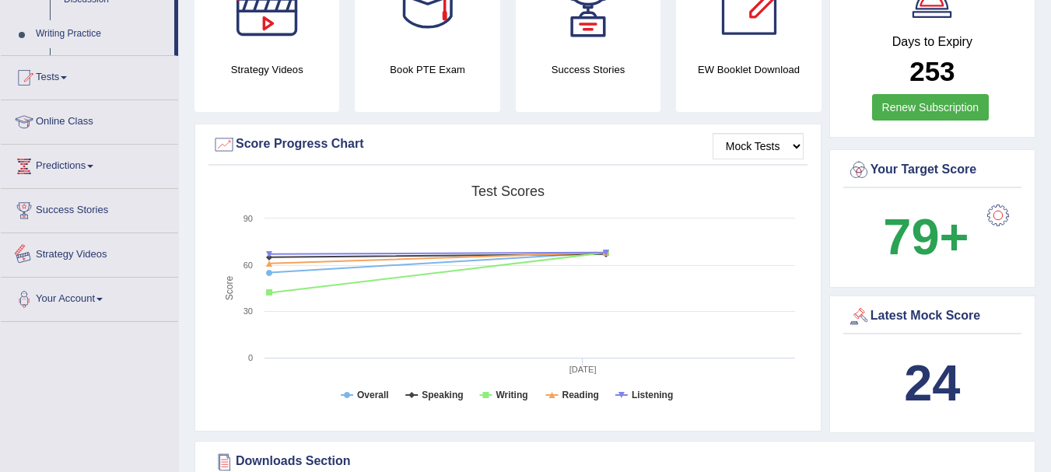
scroll to position [546, 0]
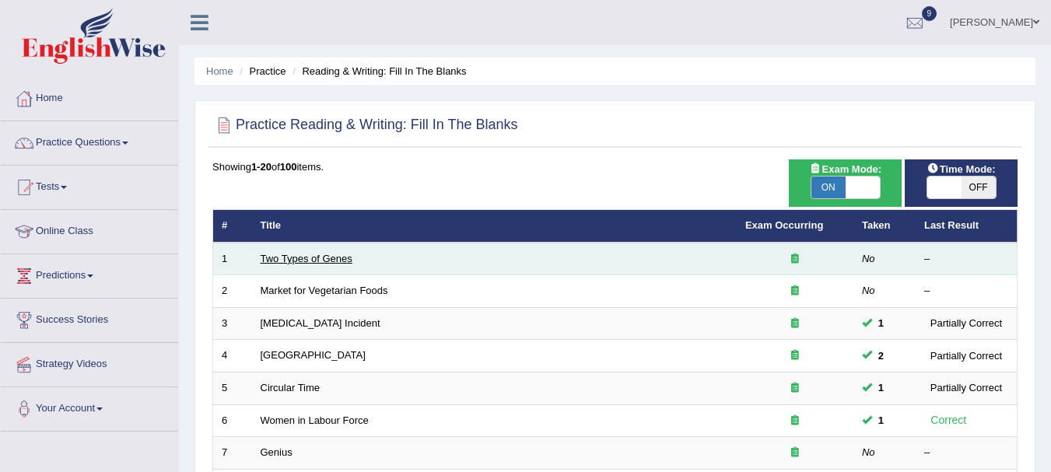
click at [324, 254] on link "Two Types of Genes" at bounding box center [307, 259] width 92 height 12
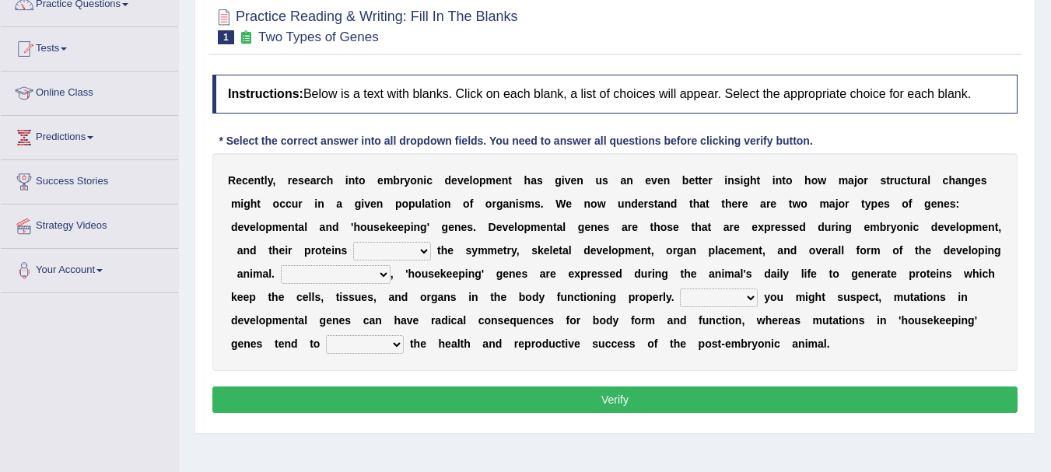
scroll to position [139, 0]
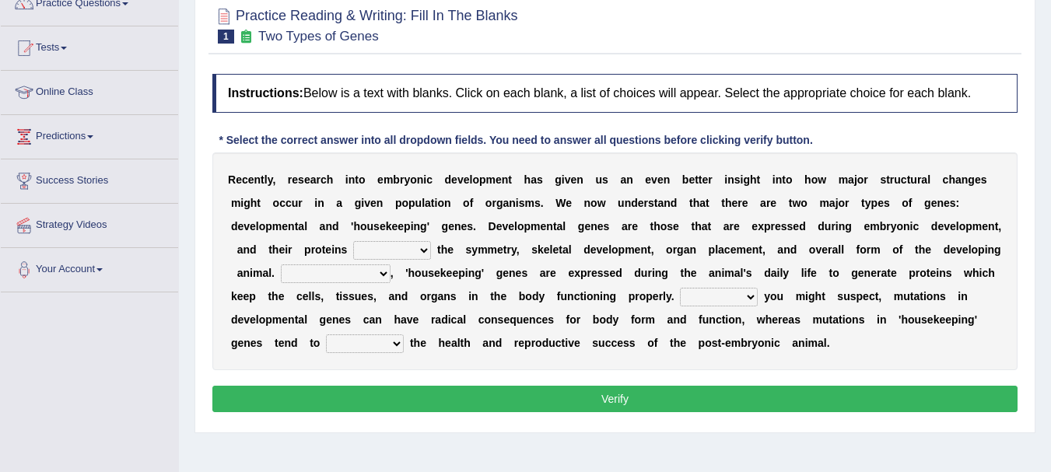
click at [425, 248] on select "push control hold elevate" at bounding box center [392, 250] width 78 height 19
click at [353, 241] on select "push control hold elevate" at bounding box center [392, 250] width 78 height 19
click at [422, 244] on select "push control hold elevate" at bounding box center [392, 250] width 78 height 19
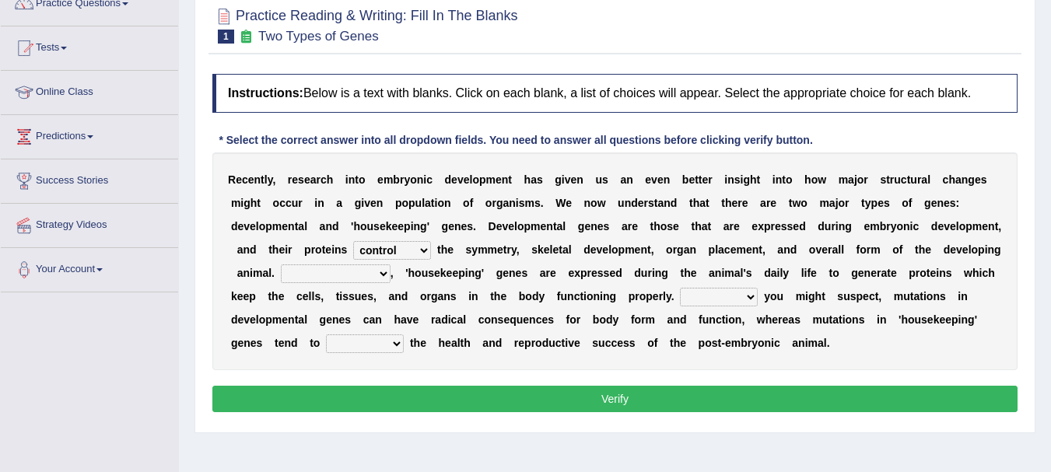
select select "elevate"
click at [353, 241] on select "push control hold elevate" at bounding box center [392, 250] width 78 height 19
click at [383, 273] on select "Correspondingly Inclusively Conversely In contrast" at bounding box center [336, 274] width 110 height 19
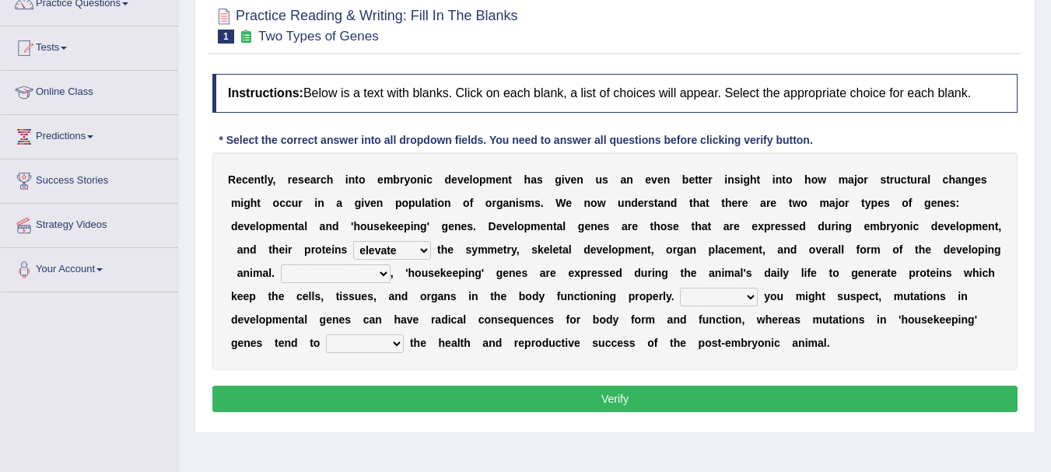
select select "Conversely"
click at [281, 265] on select "Correspondingly Inclusively Conversely In contrast" at bounding box center [336, 274] width 110 height 19
click at [379, 278] on select "Correspondingly Inclusively Conversely In contrast" at bounding box center [336, 274] width 110 height 19
click at [750, 297] on select "For As With Within" at bounding box center [719, 297] width 78 height 19
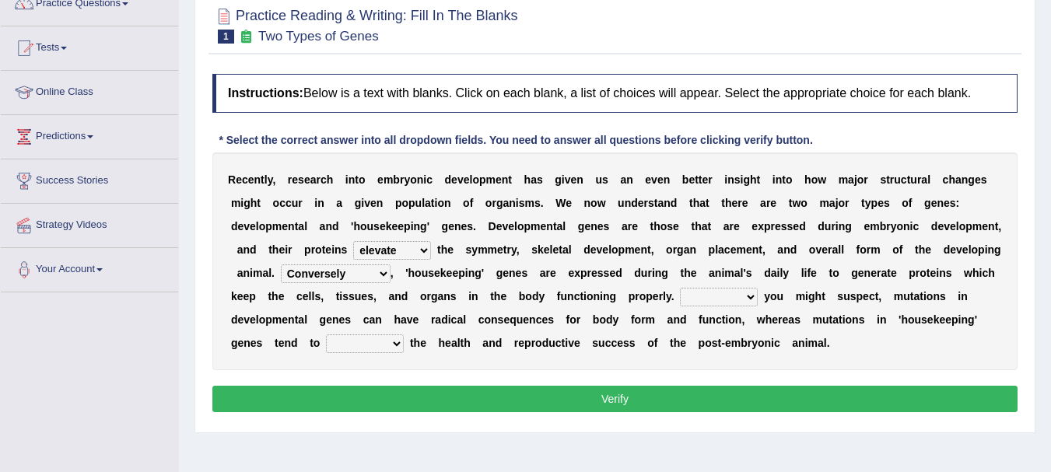
click at [750, 297] on select "For As With Within" at bounding box center [719, 297] width 78 height 19
click at [394, 349] on select "affect effect interrupt defect" at bounding box center [365, 344] width 78 height 19
select select "affect"
click at [326, 335] on select "affect effect interrupt defect" at bounding box center [365, 344] width 78 height 19
click at [747, 296] on select "For As With Within" at bounding box center [719, 297] width 78 height 19
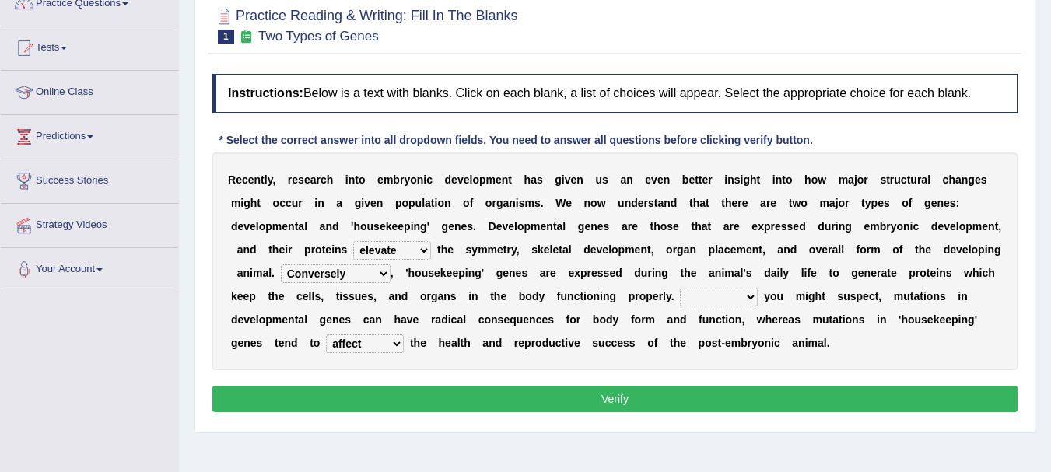
select select "As"
click at [680, 288] on select "For As With Within" at bounding box center [719, 297] width 78 height 19
click at [610, 398] on button "Verify" at bounding box center [614, 399] width 805 height 26
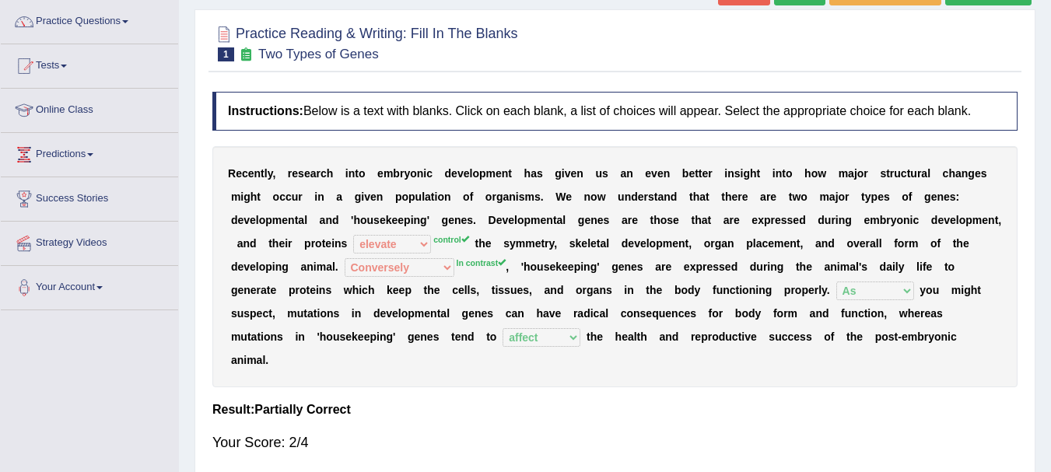
scroll to position [0, 0]
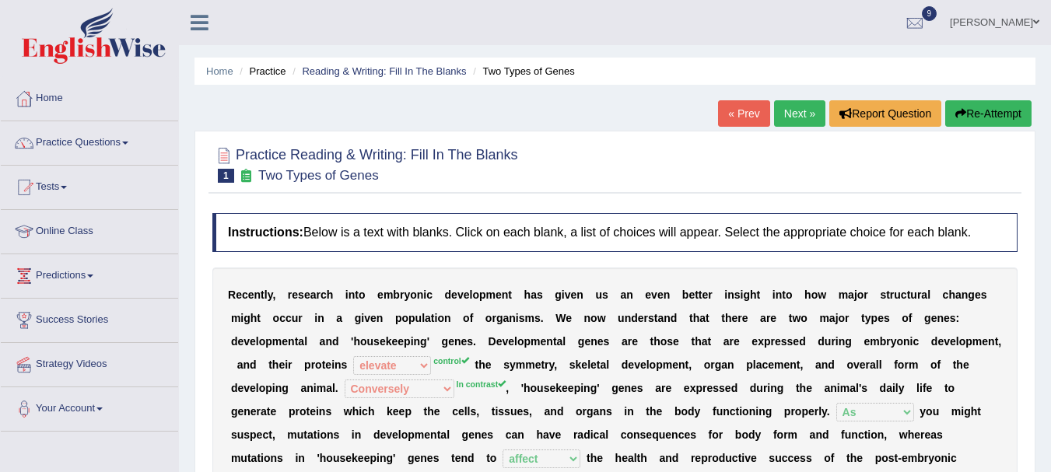
click at [787, 118] on link "Next »" at bounding box center [799, 113] width 51 height 26
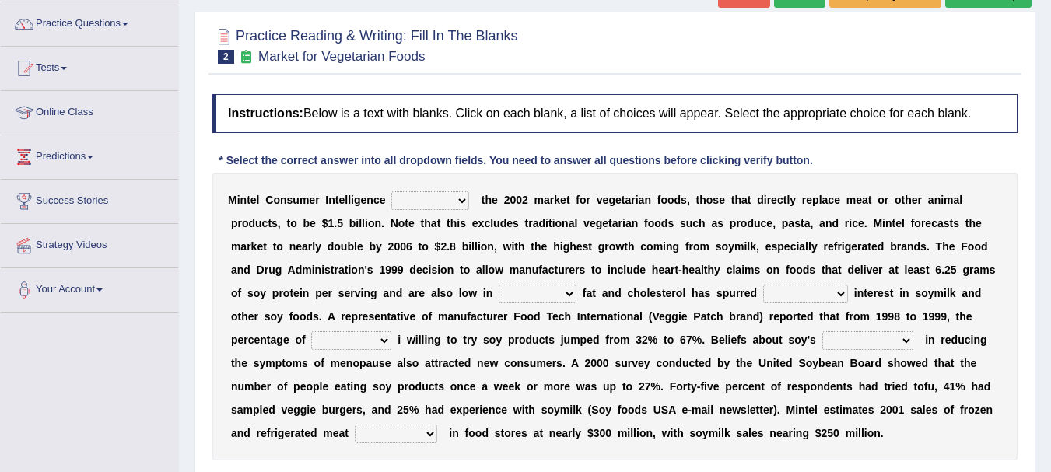
scroll to position [131, 0]
